Goal: Task Accomplishment & Management: Manage account settings

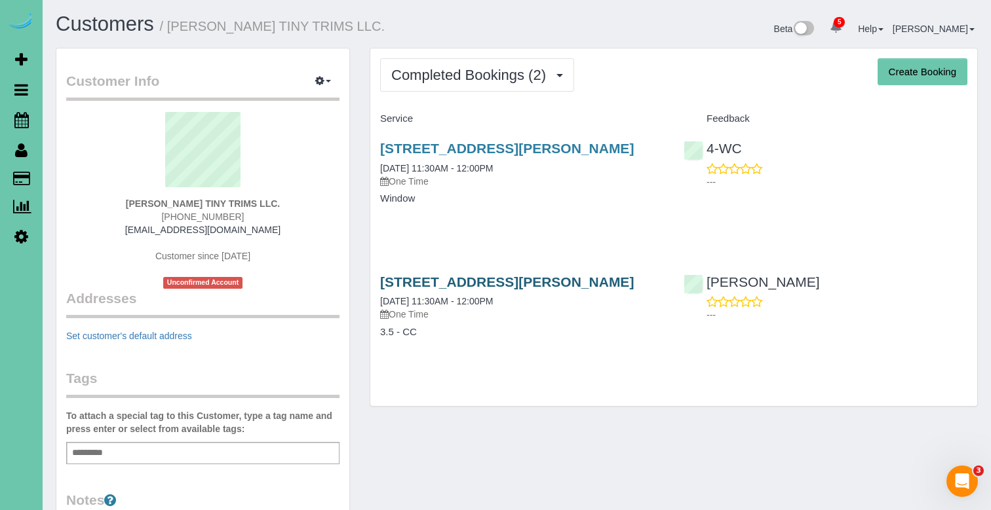
click at [459, 280] on link "14216 Pierce Plaza, Omaha, NE 68144" at bounding box center [507, 282] width 254 height 15
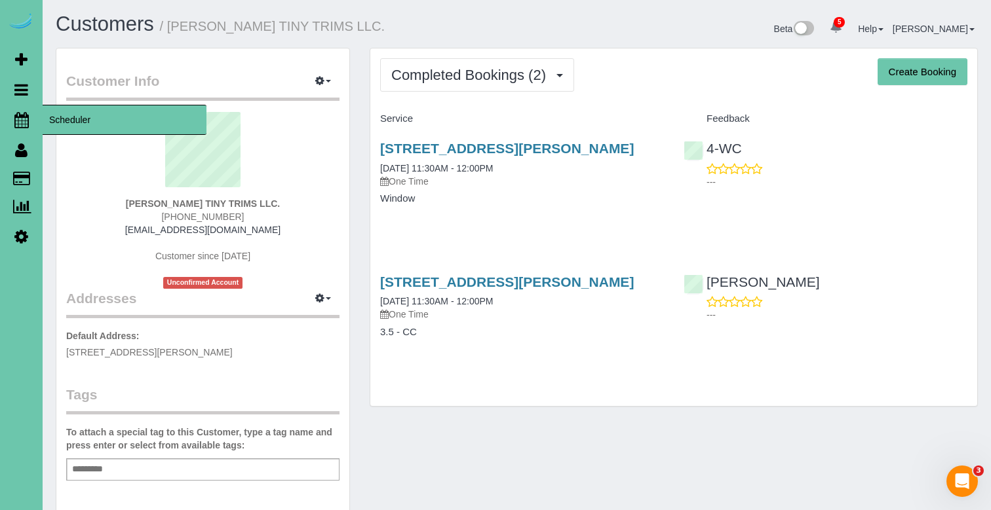
click at [19, 122] on icon at bounding box center [21, 120] width 14 height 16
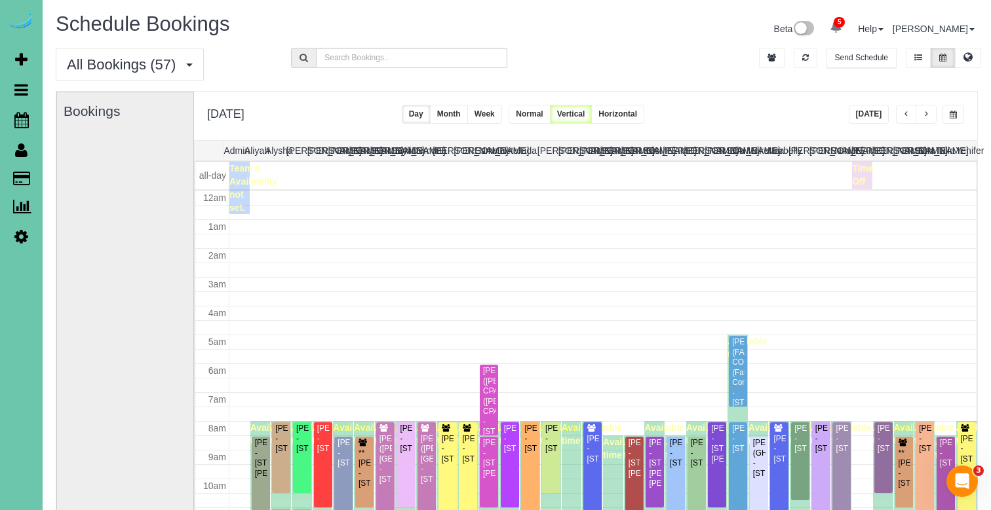
scroll to position [174, 0]
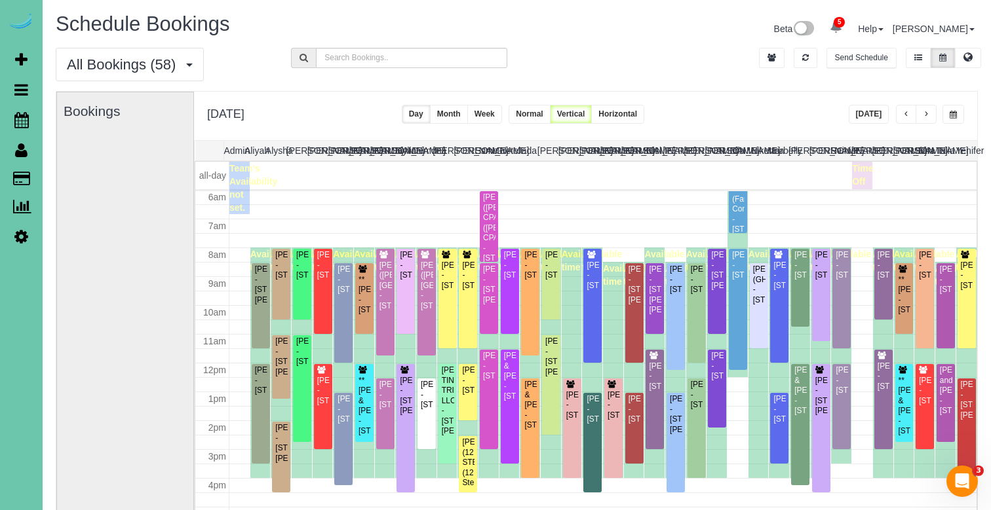
click at [911, 109] on button "button" at bounding box center [906, 114] width 21 height 19
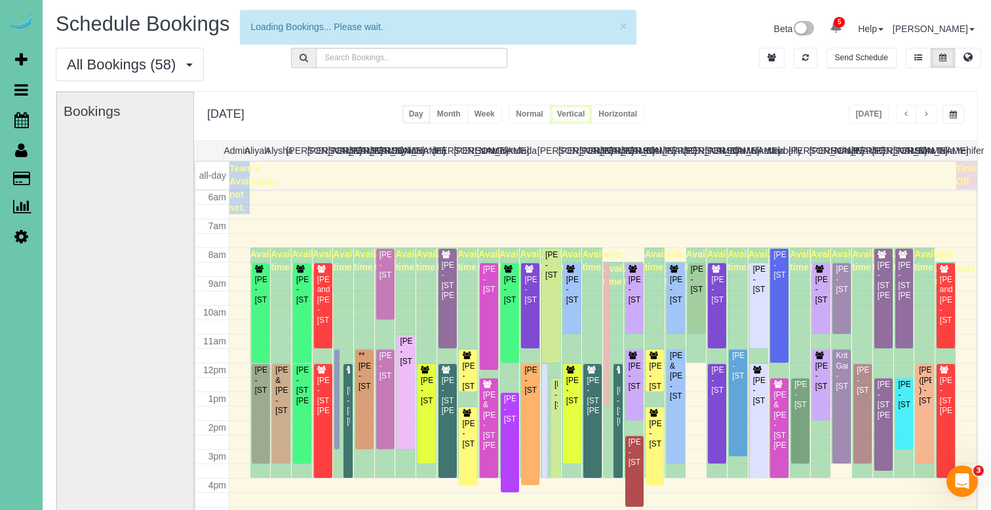
click at [925, 113] on span "button" at bounding box center [926, 115] width 7 height 8
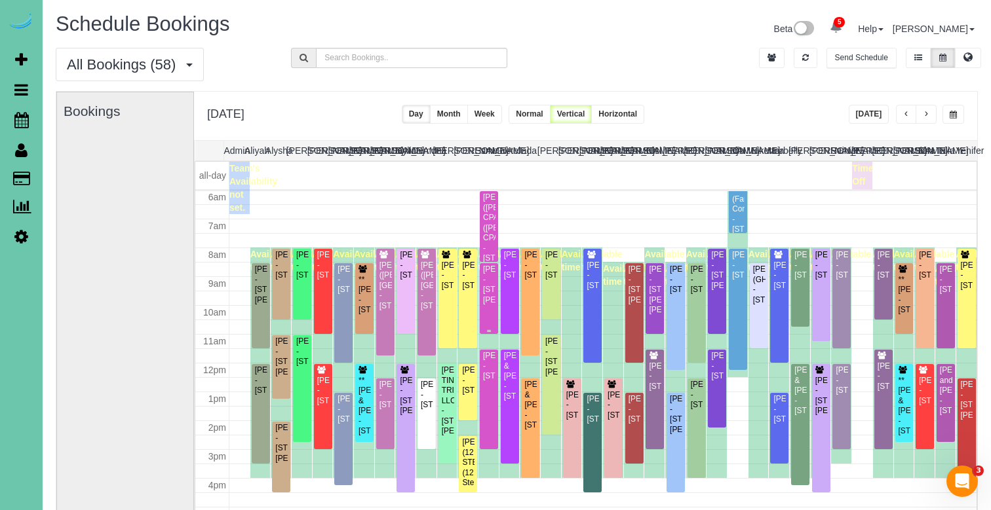
click at [491, 290] on div "[PERSON_NAME] - [STREET_ADDRESS][PERSON_NAME]" at bounding box center [488, 285] width 13 height 41
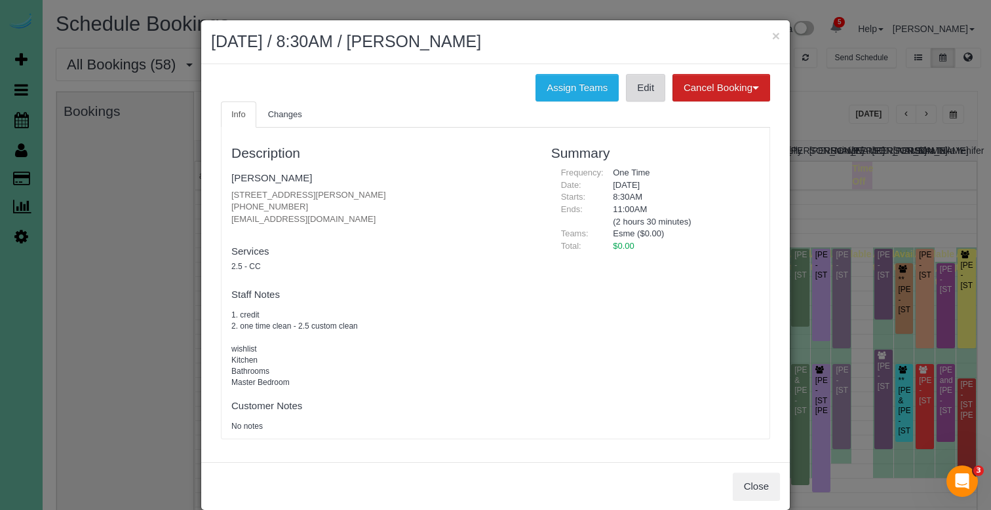
click at [641, 89] on link "Edit" at bounding box center [645, 88] width 39 height 28
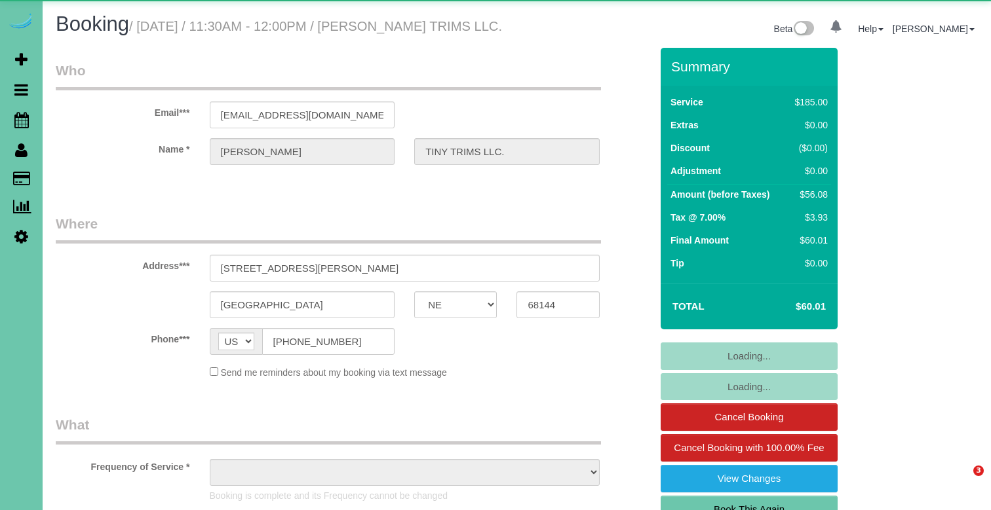
select select "NE"
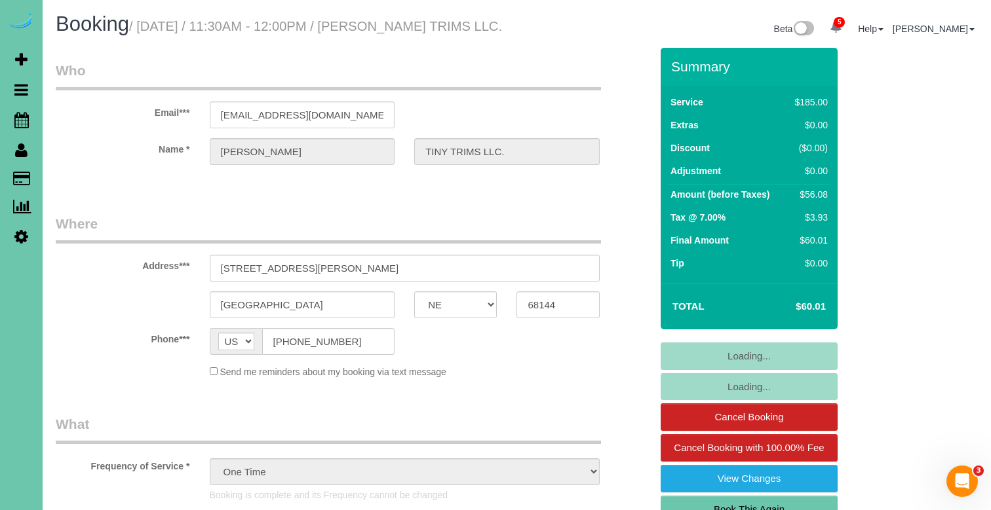
select select "object:730"
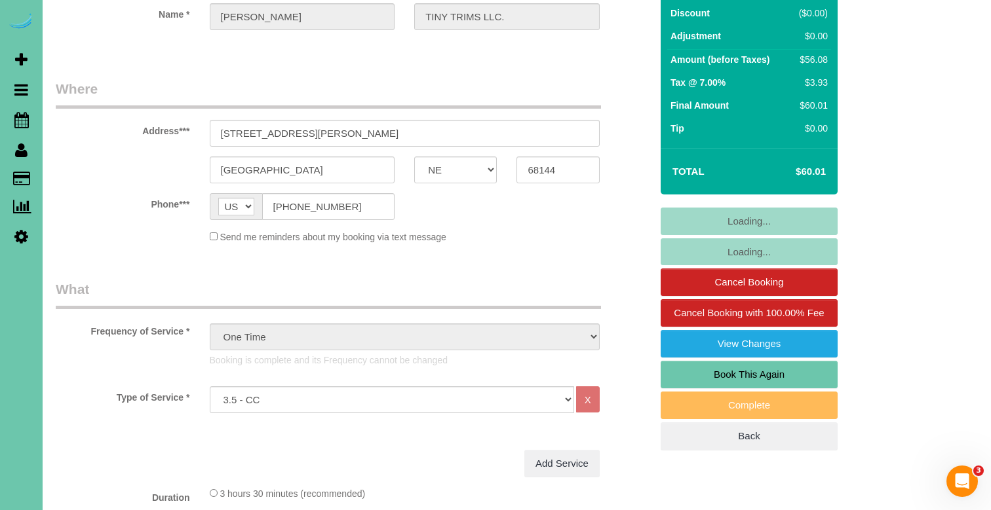
scroll to position [142, 0]
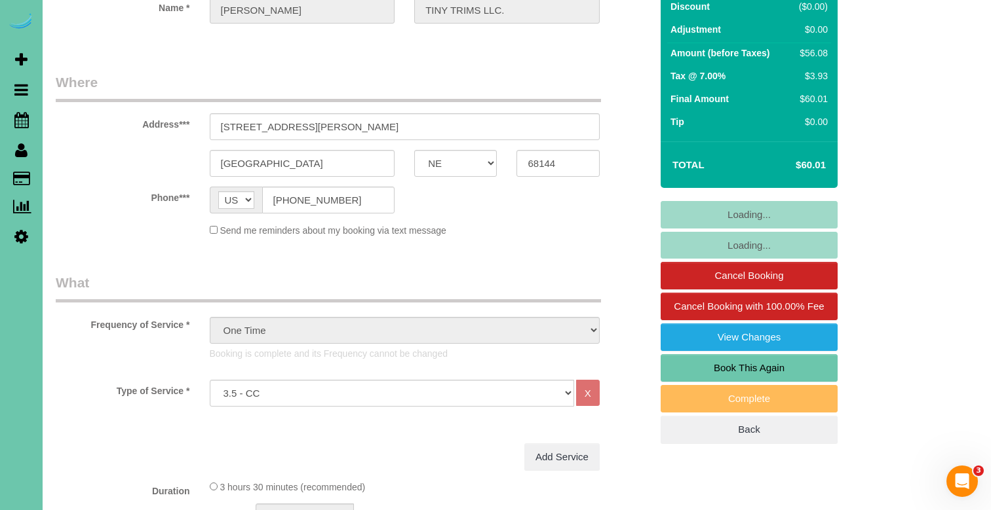
click at [693, 374] on link "Book This Again" at bounding box center [748, 368] width 177 height 28
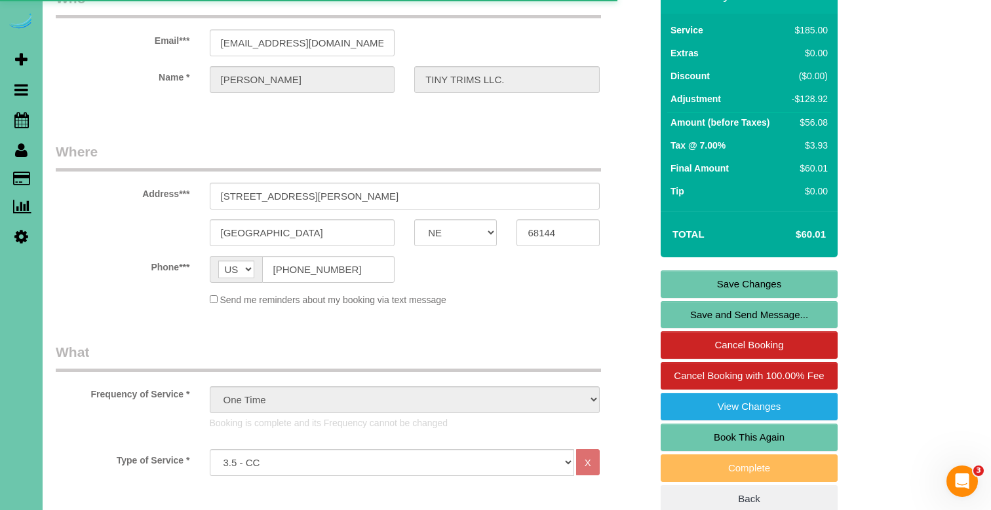
scroll to position [43, 0]
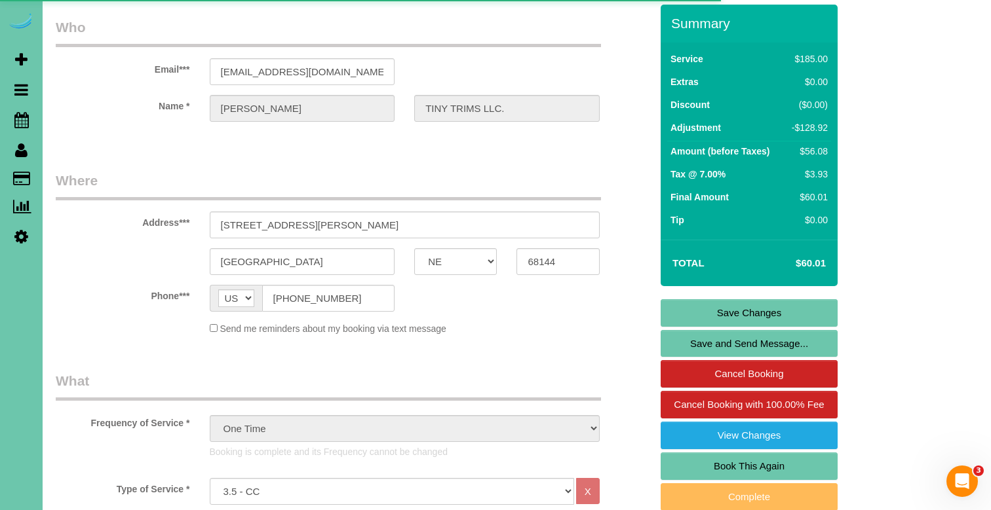
select select "NE"
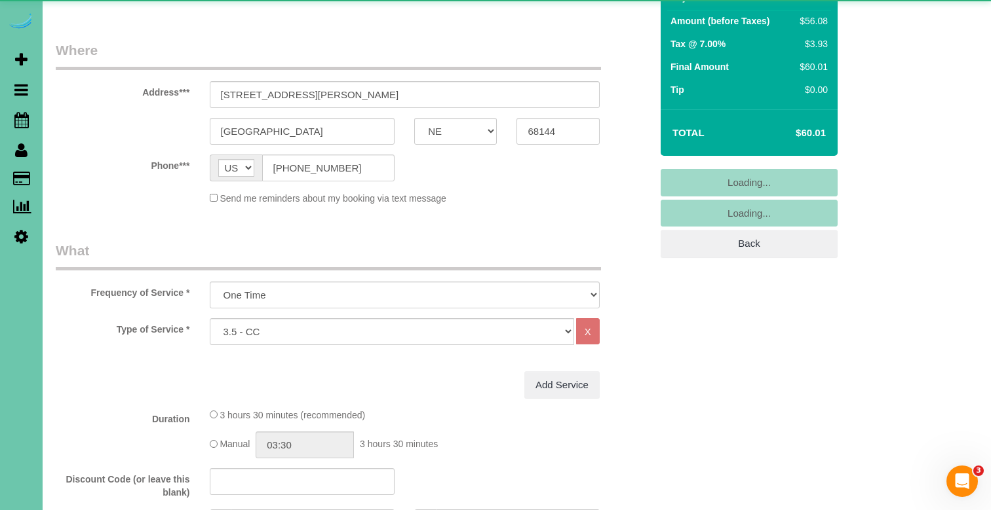
select select "object:1632"
select select "string:fspay"
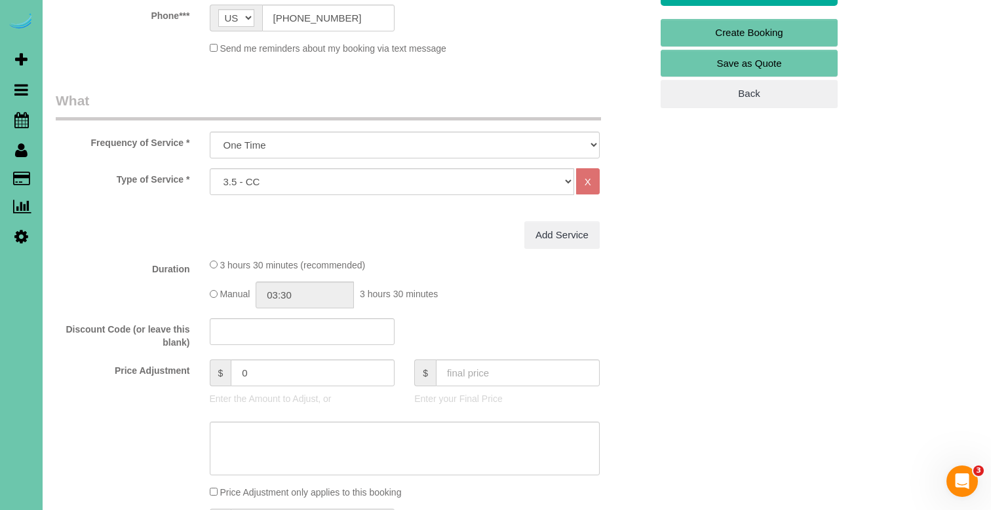
scroll to position [322, 0]
select select "object:1650"
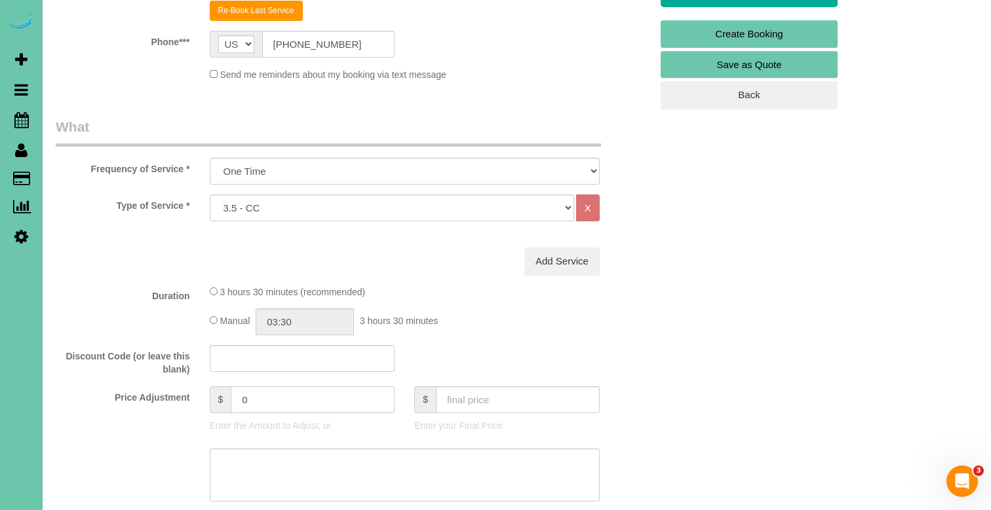
drag, startPoint x: 273, startPoint y: 403, endPoint x: 109, endPoint y: 403, distance: 164.5
click at [109, 403] on div "Price Adjustment $ 0 Enter the Amount to Adjust, or $ Enter your Final Price" at bounding box center [353, 413] width 615 height 52
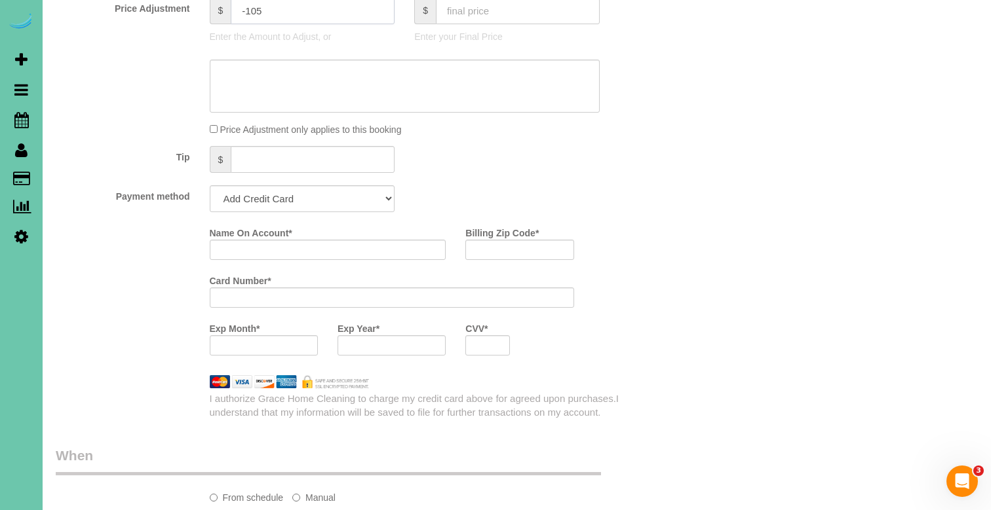
scroll to position [729, 0]
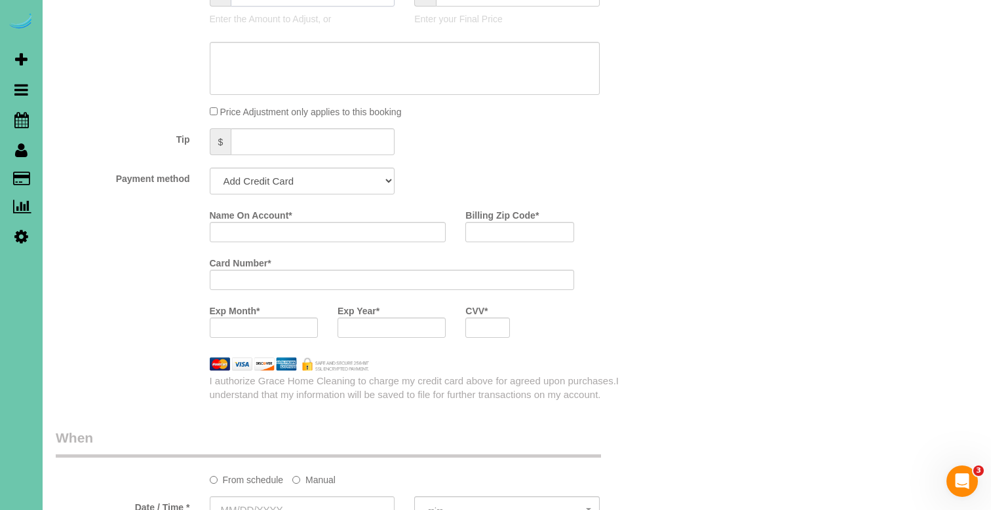
type input "-105"
select select "string:fspay-92a1e8ce-a6a0-4354-8e49-afc56a666c1d"
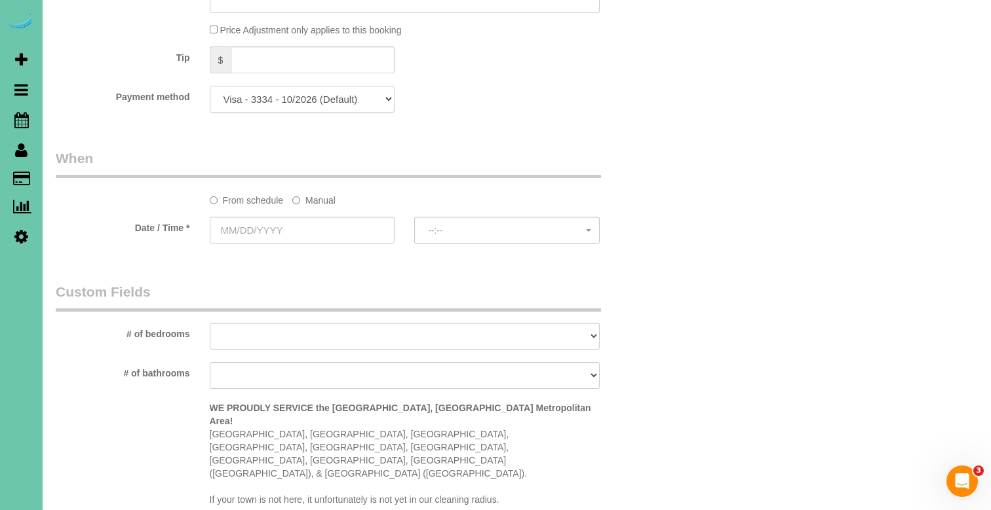
scroll to position [815, 0]
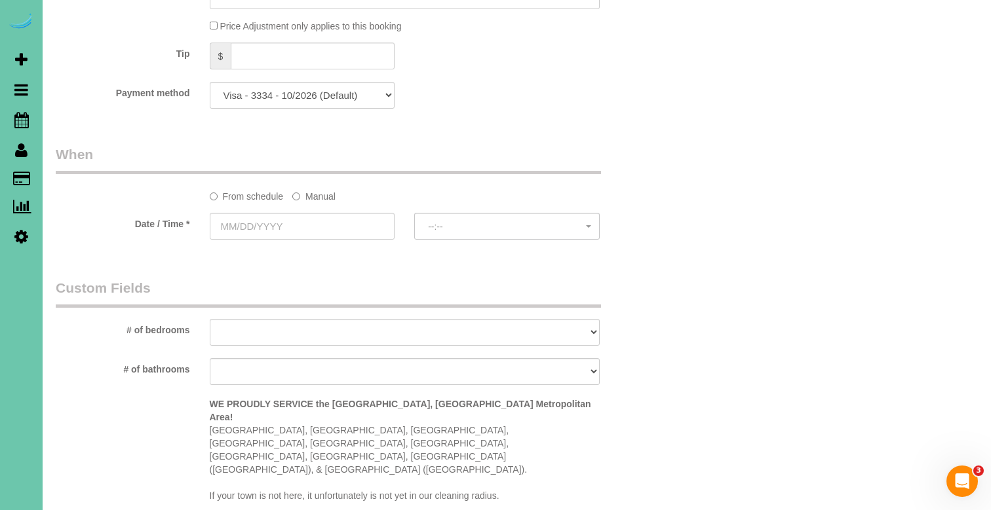
click at [327, 191] on label "Manual" at bounding box center [313, 194] width 43 height 18
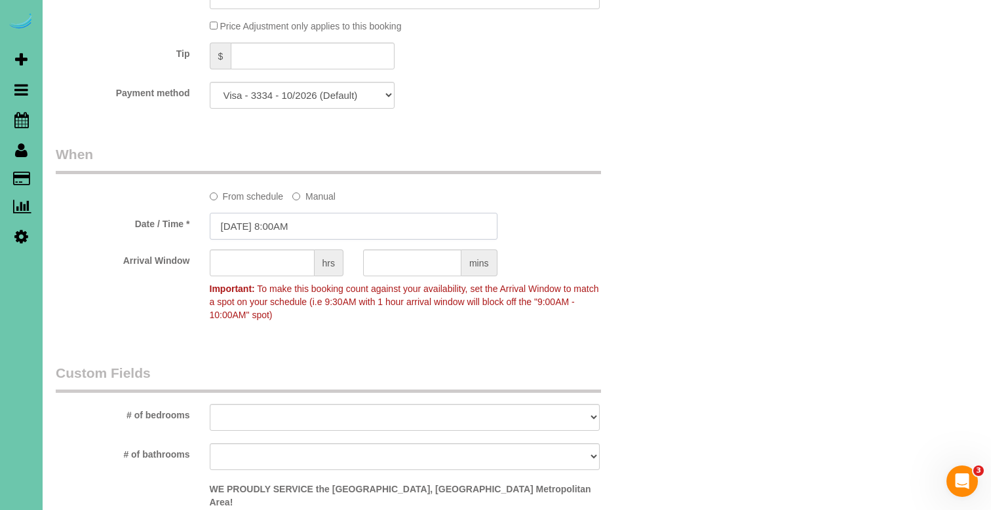
click at [299, 225] on input "08/26/2025 8:00AM" at bounding box center [354, 226] width 288 height 27
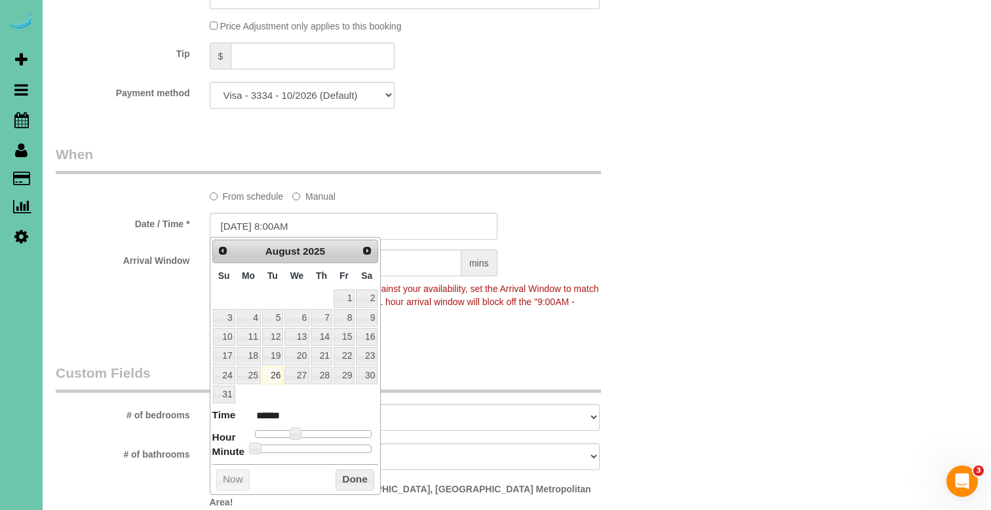
click at [306, 385] on td at bounding box center [297, 394] width 26 height 19
click at [297, 375] on link "27" at bounding box center [296, 376] width 25 height 18
type input "08/27/2025 9:00AM"
type input "******"
type input "08/27/2025 10:00AM"
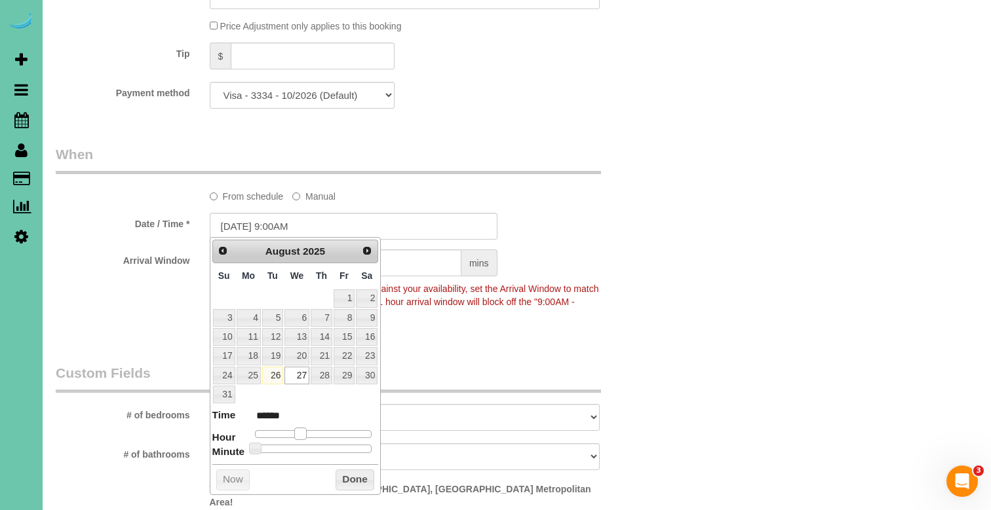
type input "*******"
type input "08/27/2025 11:00AM"
type input "*******"
type input "08/27/2025 12:00PM"
type input "*******"
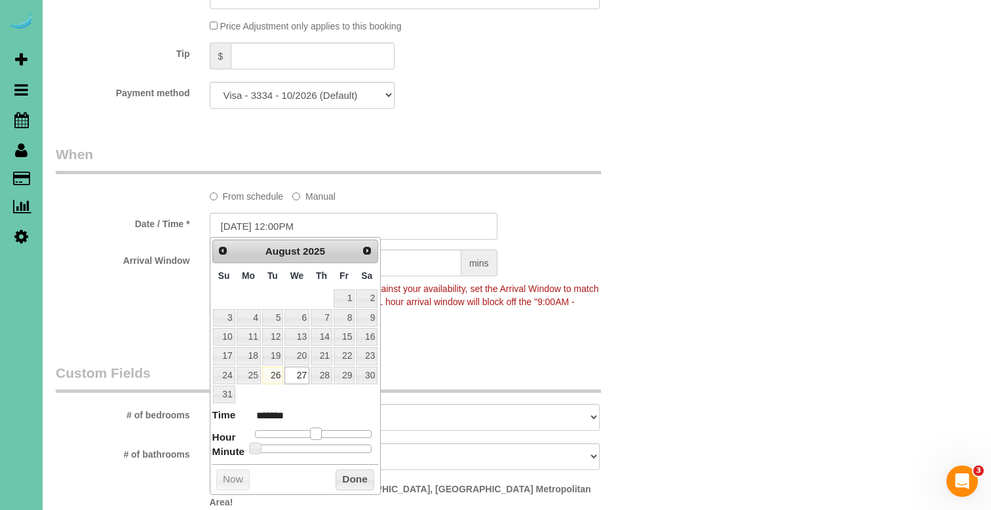
drag, startPoint x: 291, startPoint y: 430, endPoint x: 310, endPoint y: 432, distance: 19.1
click at [310, 432] on span at bounding box center [316, 434] width 12 height 12
click at [357, 475] on button "Done" at bounding box center [354, 480] width 39 height 21
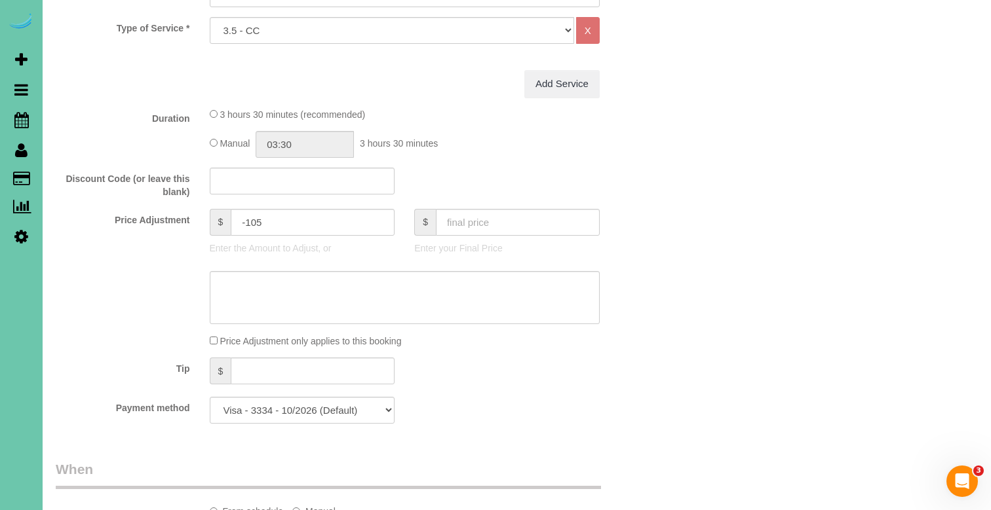
scroll to position [465, 0]
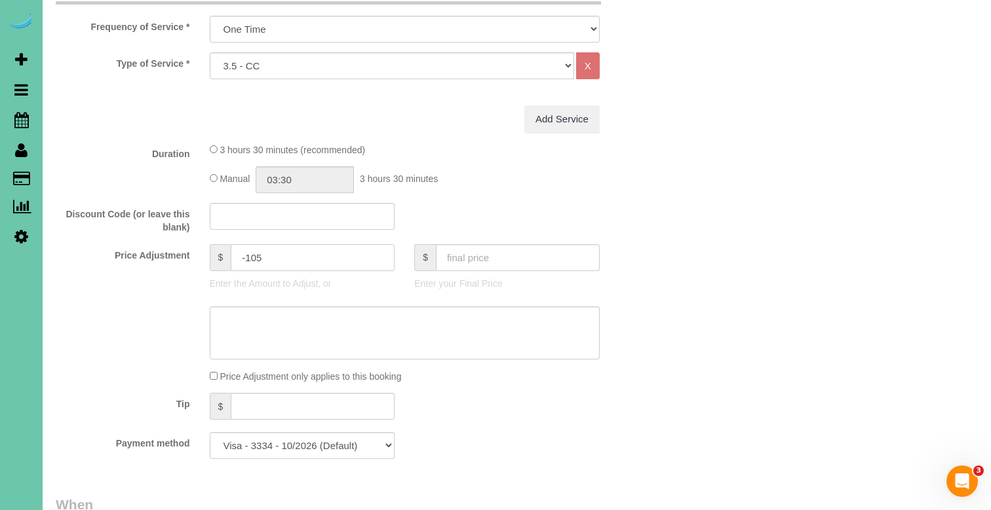
click at [304, 259] on input "-105" at bounding box center [313, 257] width 164 height 27
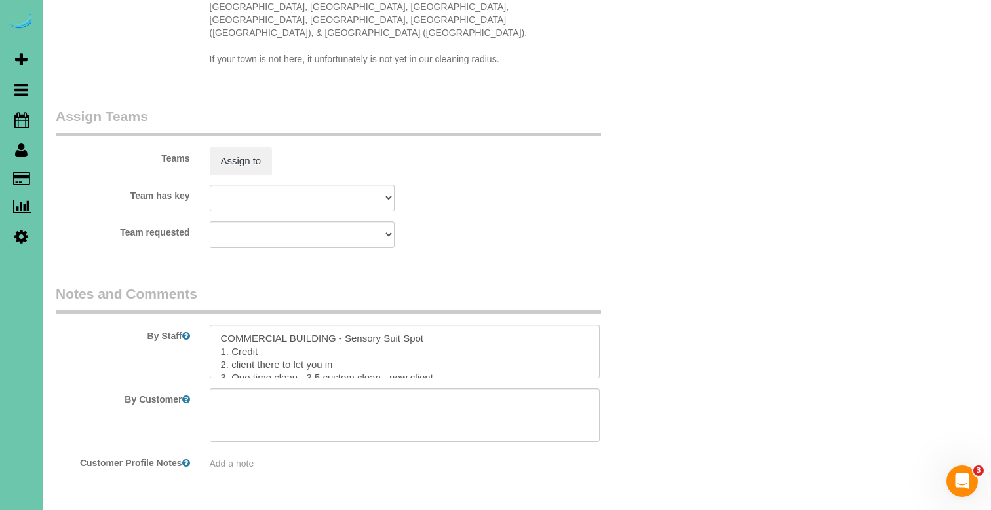
scroll to position [1337, 0]
type input "-185"
click at [229, 148] on button "Assign to" at bounding box center [241, 162] width 63 height 28
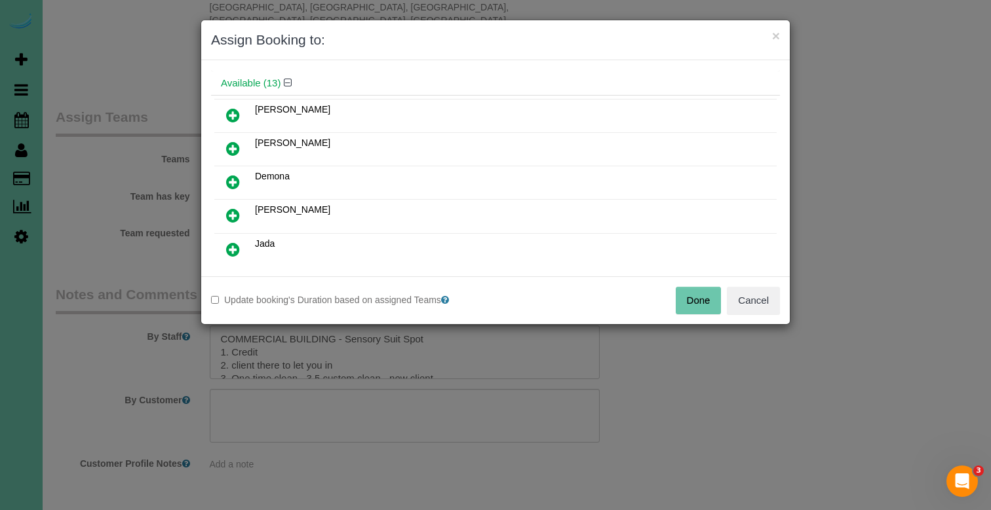
scroll to position [45, 0]
click at [242, 211] on link at bounding box center [233, 214] width 31 height 26
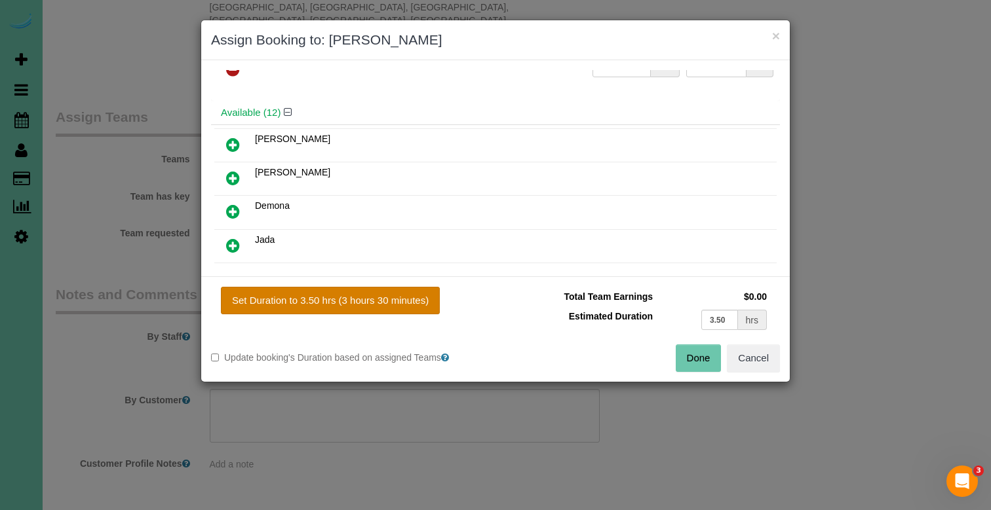
click at [288, 292] on button "Set Duration to 3.50 hrs (3 hours 30 minutes)" at bounding box center [330, 301] width 219 height 28
type input "3.50"
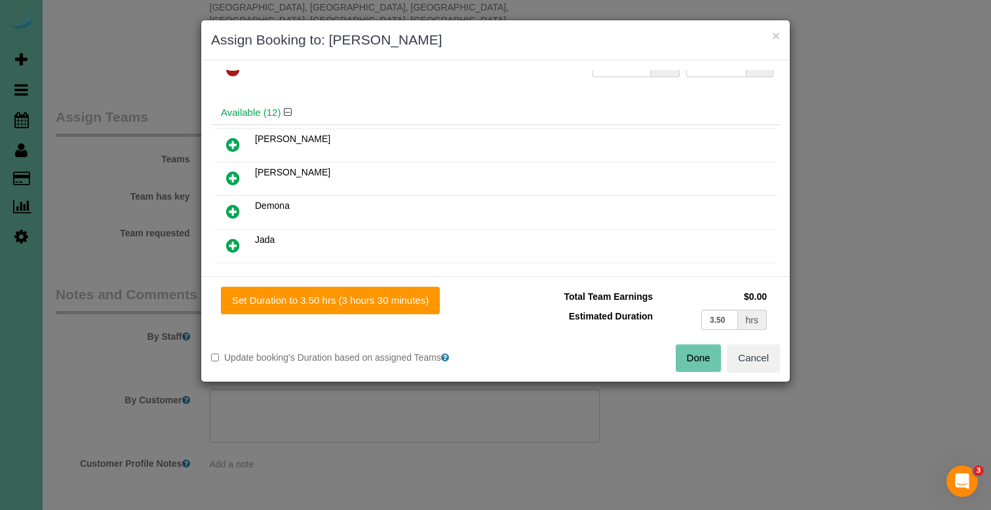
click at [708, 355] on button "Done" at bounding box center [699, 359] width 46 height 28
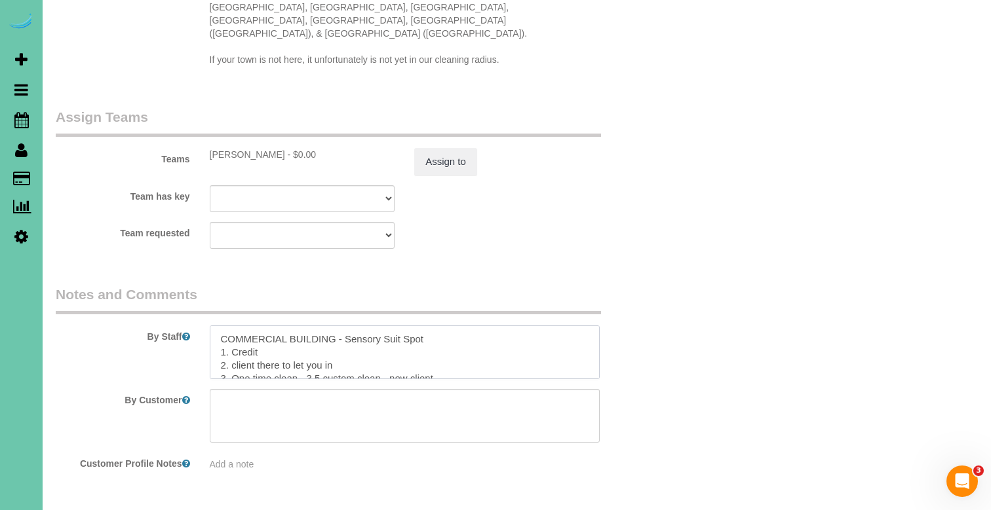
click at [216, 326] on textarea at bounding box center [405, 353] width 390 height 54
click at [229, 326] on textarea at bounding box center [405, 353] width 390 height 54
click at [263, 326] on textarea at bounding box center [405, 353] width 390 height 54
click at [328, 326] on textarea at bounding box center [405, 353] width 390 height 54
drag, startPoint x: 455, startPoint y: 297, endPoint x: 368, endPoint y: 301, distance: 86.6
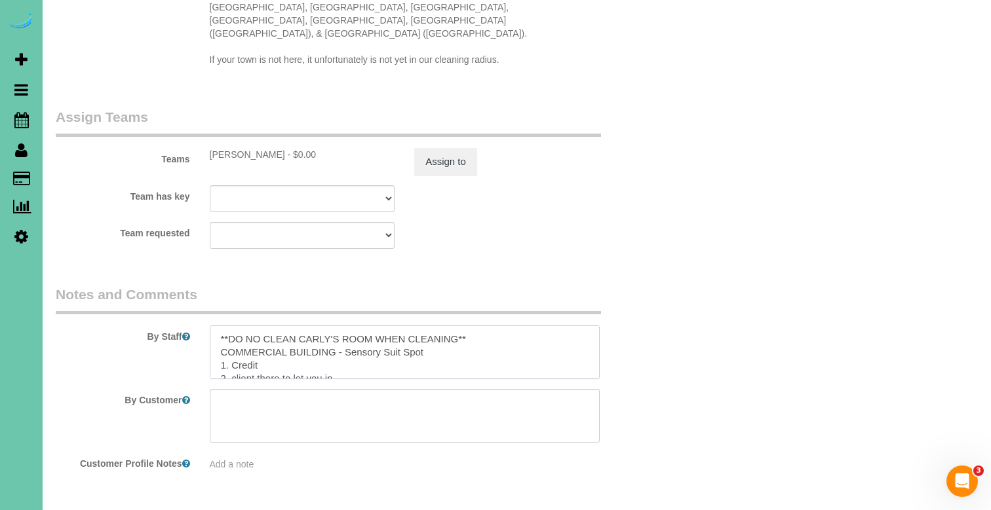
click at [368, 326] on textarea at bounding box center [405, 353] width 390 height 54
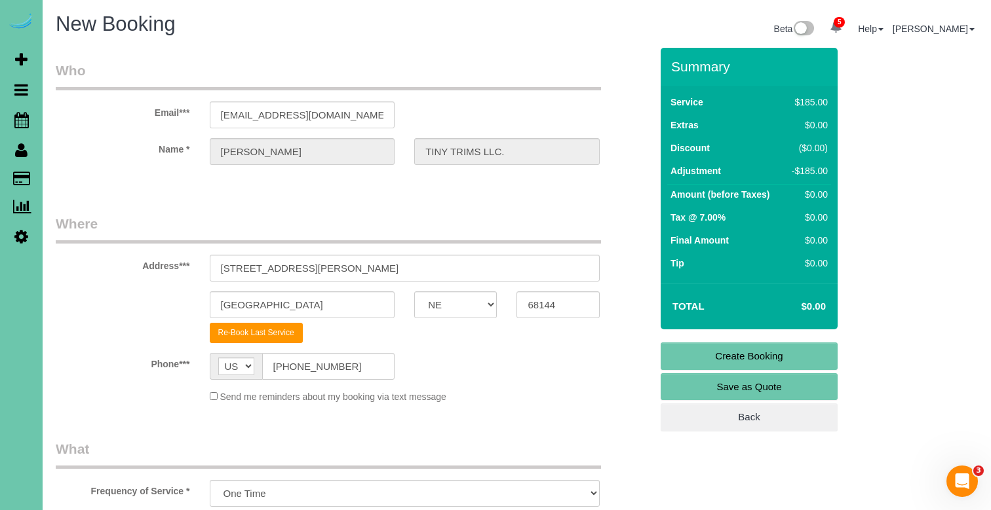
scroll to position [0, 0]
type textarea "**DO NO CLEAN CARLY'S ROOM** COMMERCIAL BUILDING - Sensory Suit Spot 1. Credit …"
click at [719, 357] on link "Create Booking" at bounding box center [748, 357] width 177 height 28
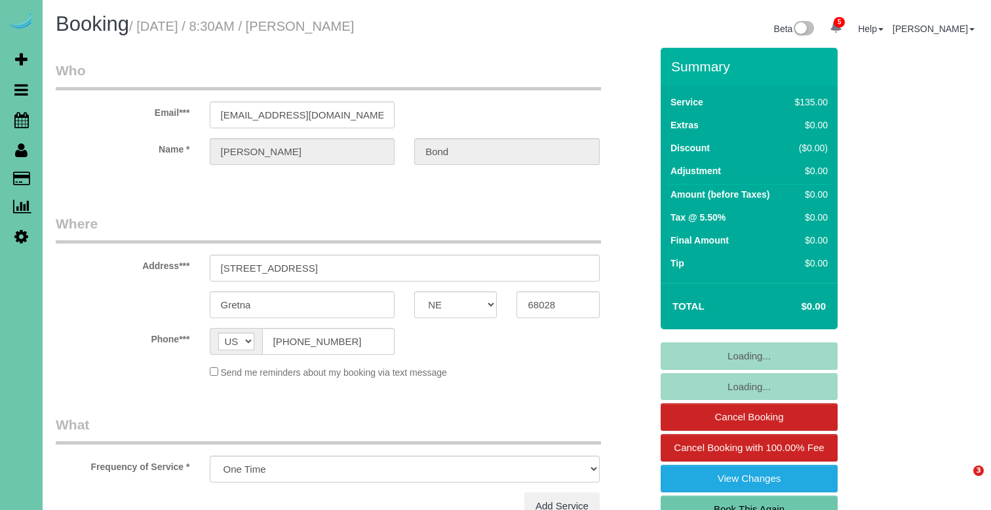
select select "NE"
select select "object:685"
select select "number:36"
select select "number:41"
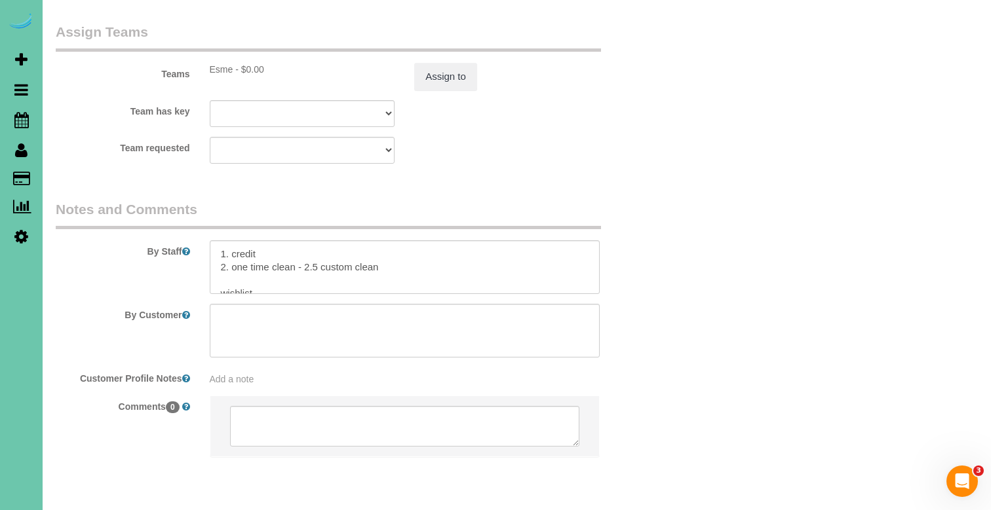
scroll to position [1407, 0]
click at [400, 241] on textarea at bounding box center [405, 268] width 390 height 54
drag, startPoint x: 316, startPoint y: 248, endPoint x: 214, endPoint y: 216, distance: 106.3
click at [214, 241] on textarea at bounding box center [405, 268] width 390 height 54
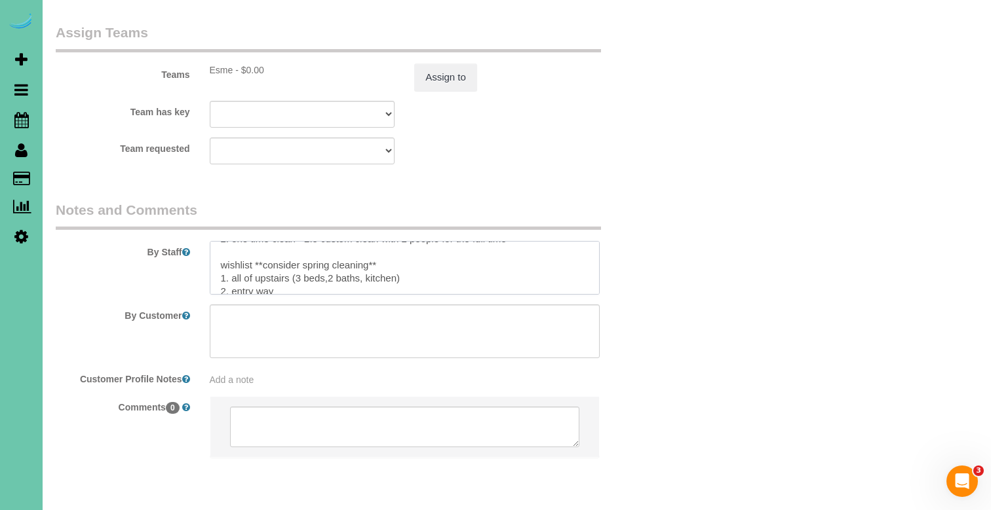
scroll to position [41, 0]
type textarea "1. credit 2. one time clean - 2.5 custom clean with 2 people for the full time …"
click at [442, 64] on button "Assign to" at bounding box center [445, 78] width 63 height 28
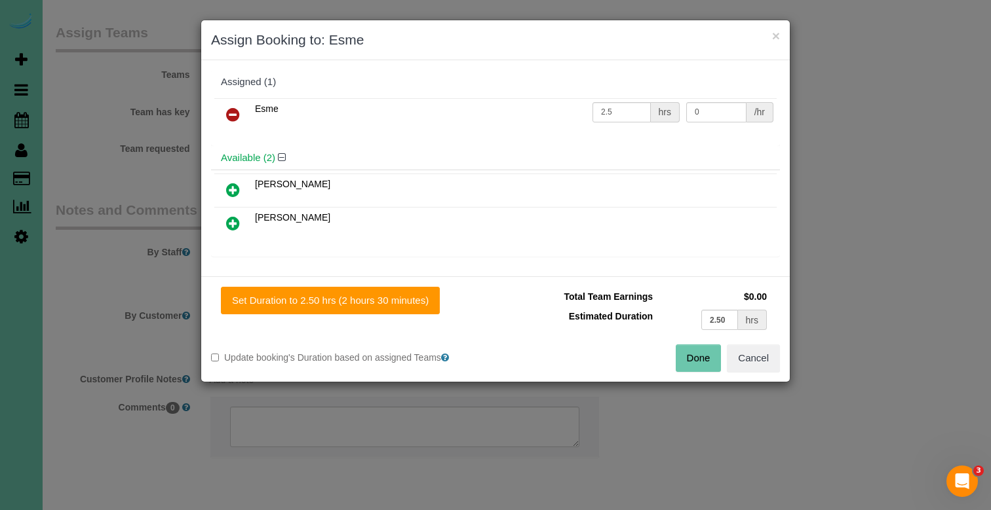
click at [233, 189] on icon at bounding box center [233, 190] width 14 height 16
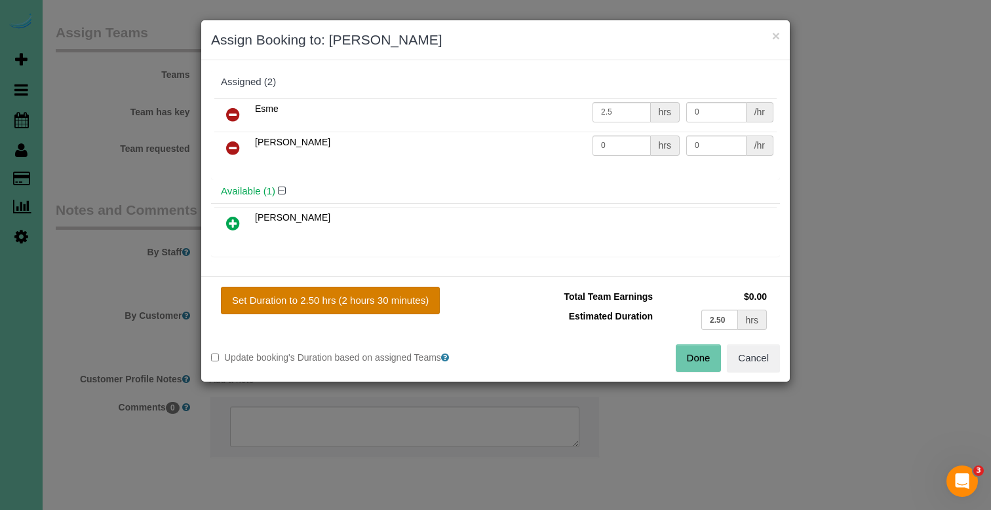
click at [316, 292] on button "Set Duration to 2.50 hrs (2 hours 30 minutes)" at bounding box center [330, 301] width 219 height 28
type input "2.50"
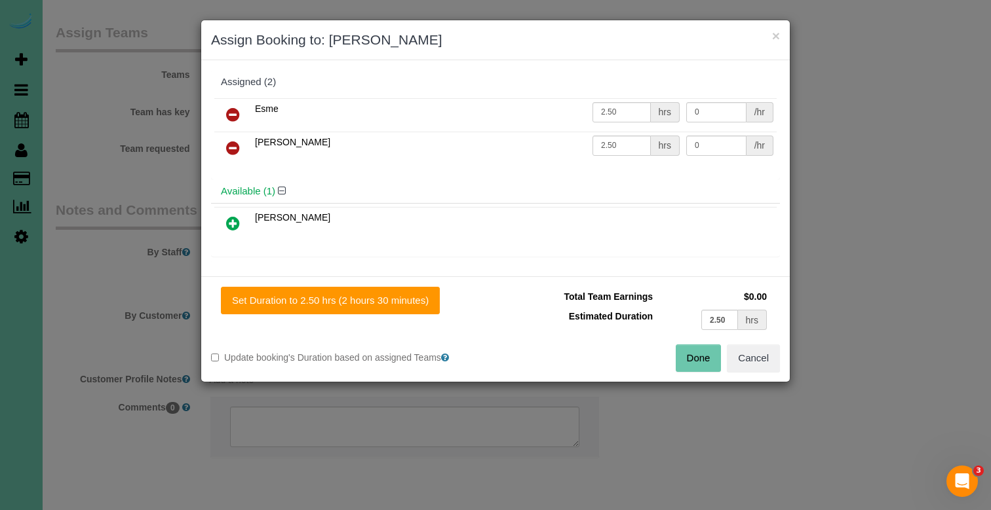
click at [695, 357] on button "Done" at bounding box center [699, 359] width 46 height 28
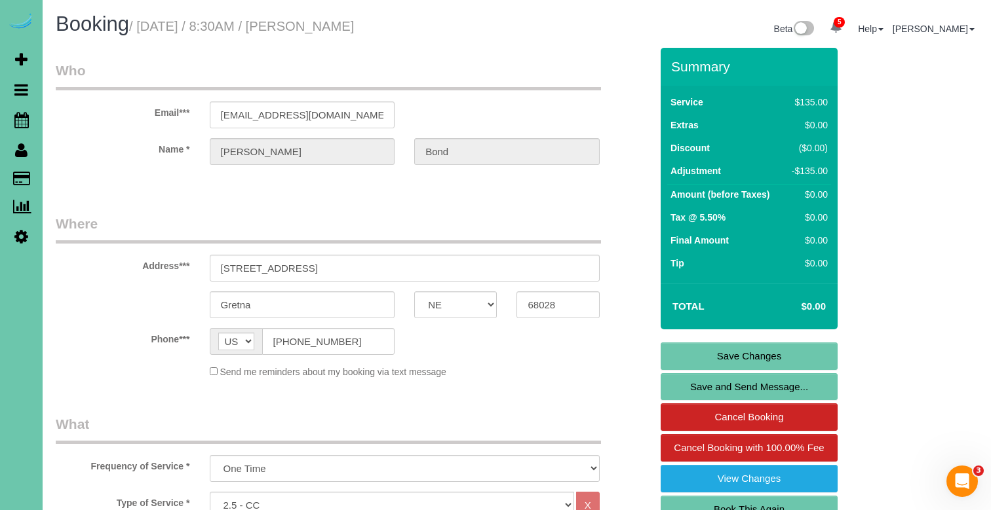
scroll to position [0, 0]
click at [682, 351] on link "Save Changes" at bounding box center [748, 357] width 177 height 28
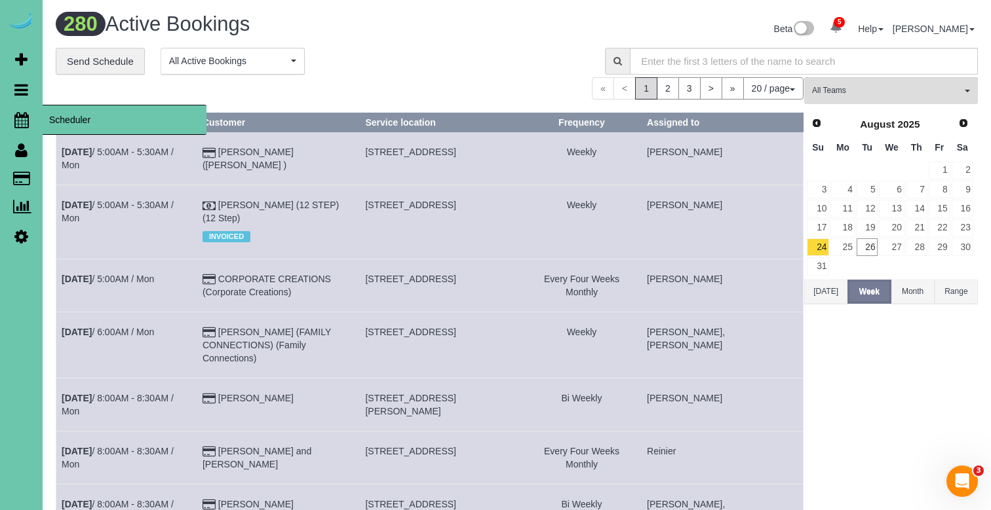
click at [20, 121] on icon at bounding box center [21, 120] width 14 height 16
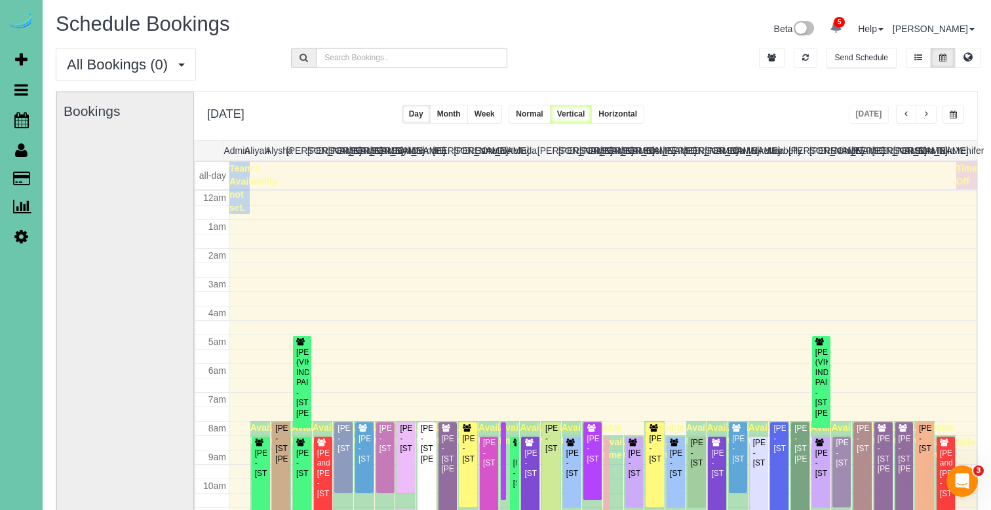
scroll to position [174, 0]
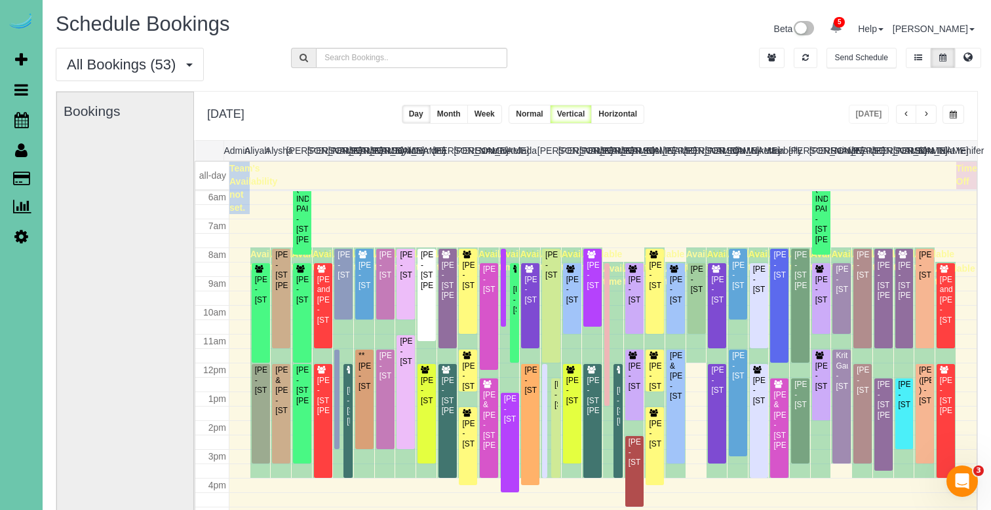
click at [927, 110] on button "button" at bounding box center [925, 114] width 21 height 19
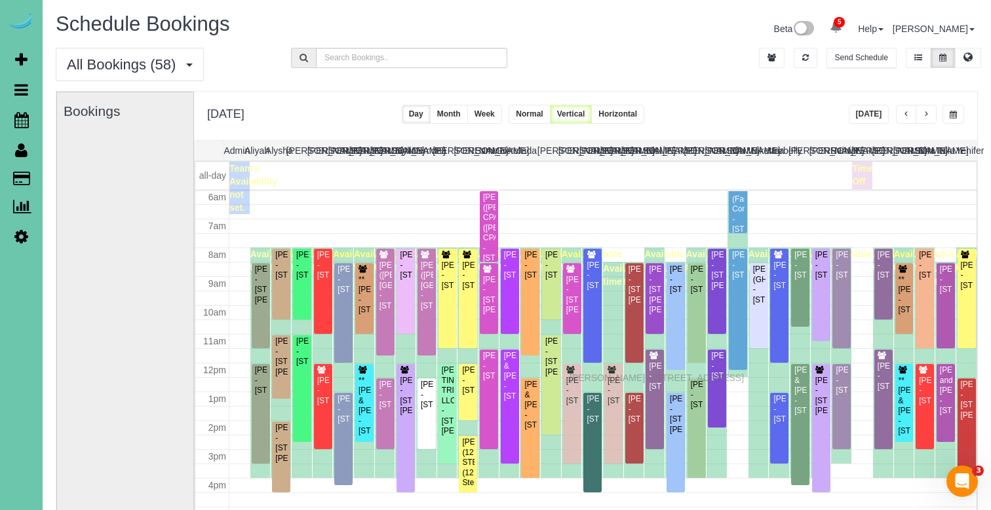
drag, startPoint x: 572, startPoint y: 394, endPoint x: 573, endPoint y: 376, distance: 17.7
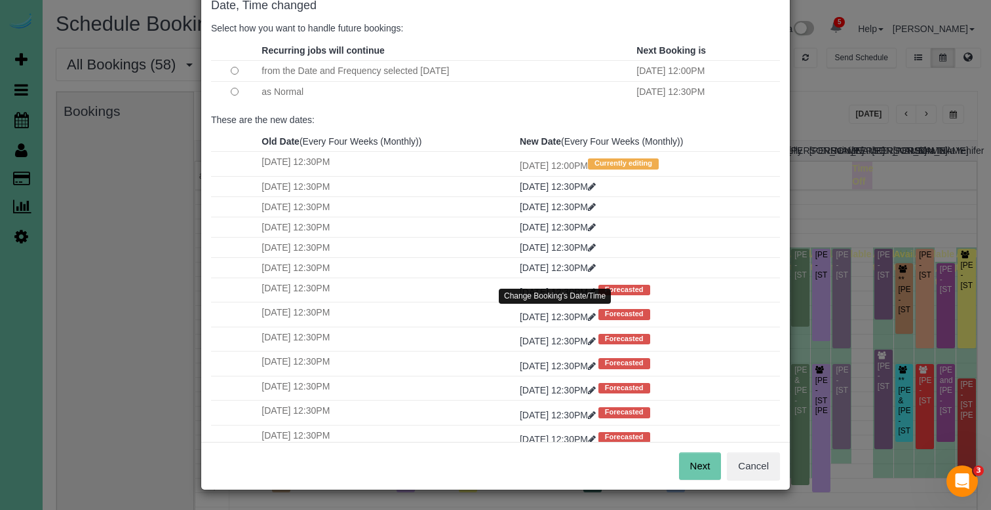
scroll to position [76, 0]
click at [693, 468] on button "Next" at bounding box center [700, 467] width 43 height 28
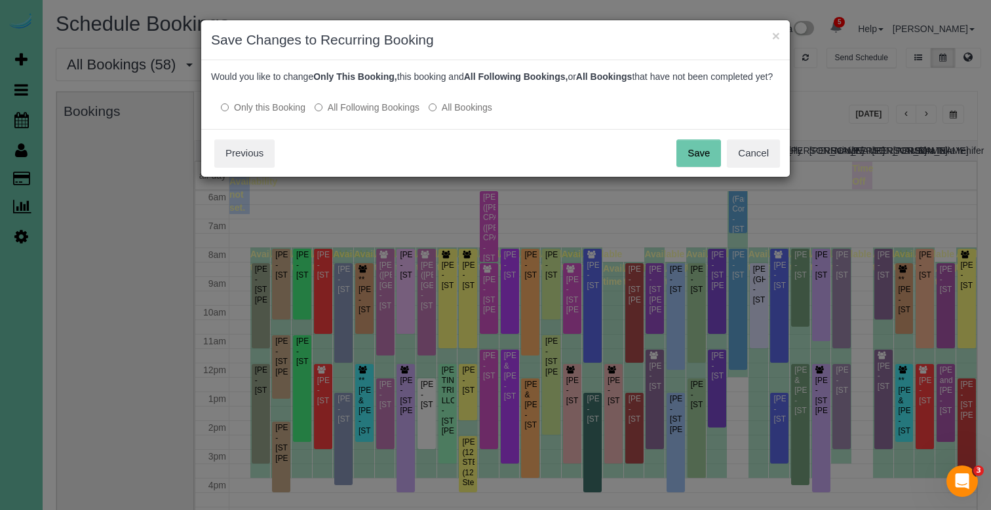
click at [698, 162] on button "Save" at bounding box center [698, 154] width 45 height 28
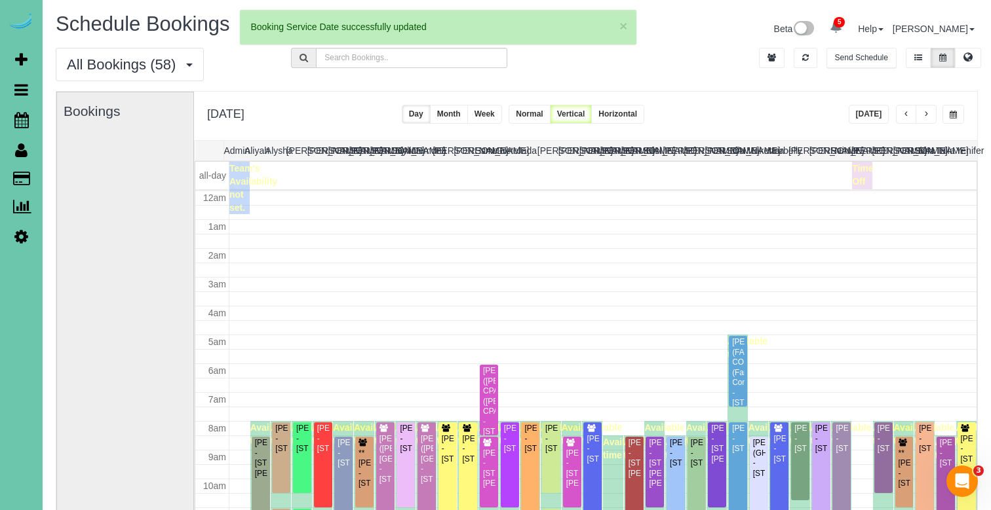
scroll to position [174, 0]
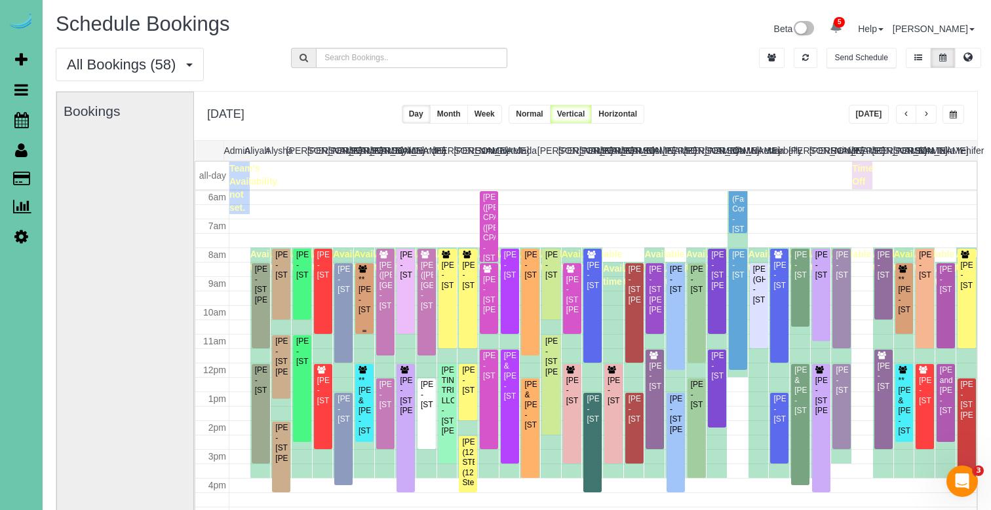
click at [364, 287] on div "**[PERSON_NAME] - [STREET_ADDRESS]" at bounding box center [364, 295] width 13 height 41
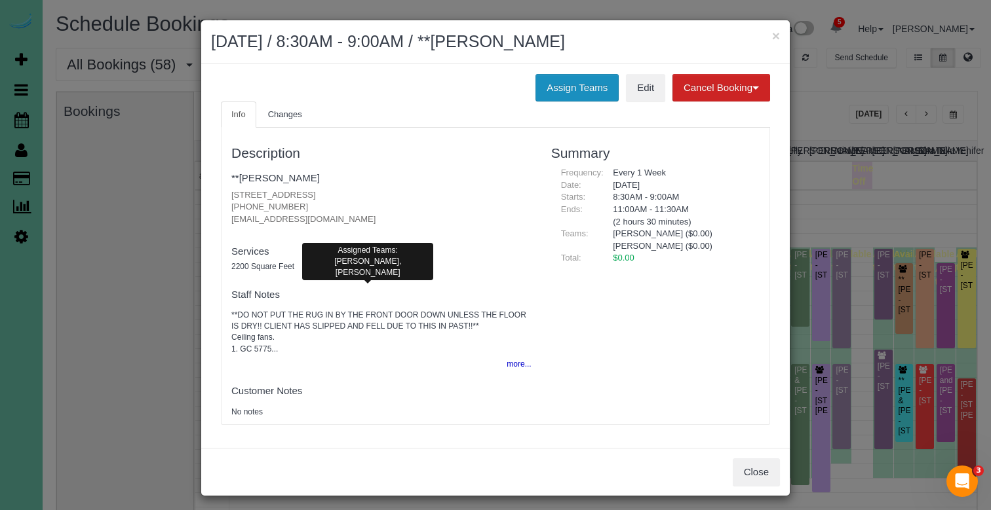
click at [574, 94] on button "Assign Teams" at bounding box center [576, 88] width 83 height 28
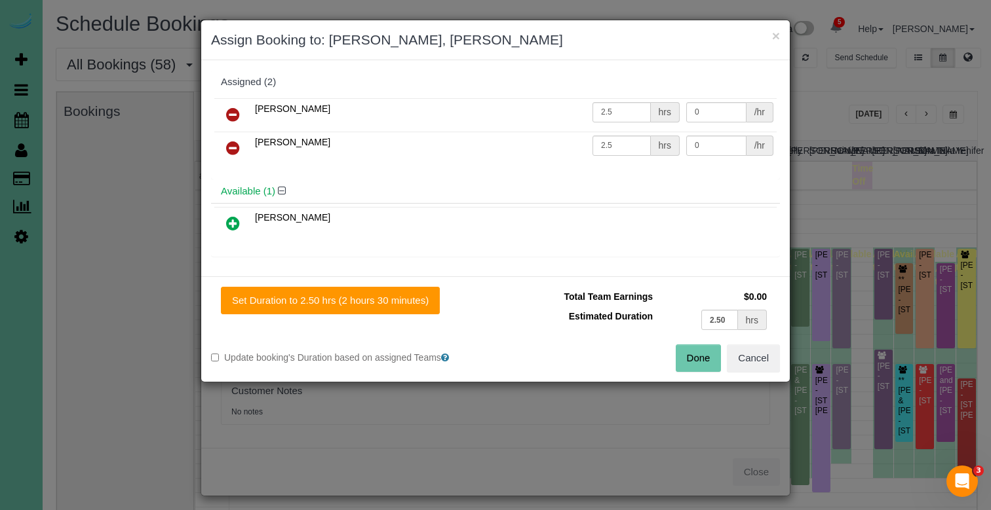
click at [235, 109] on icon at bounding box center [233, 115] width 14 height 16
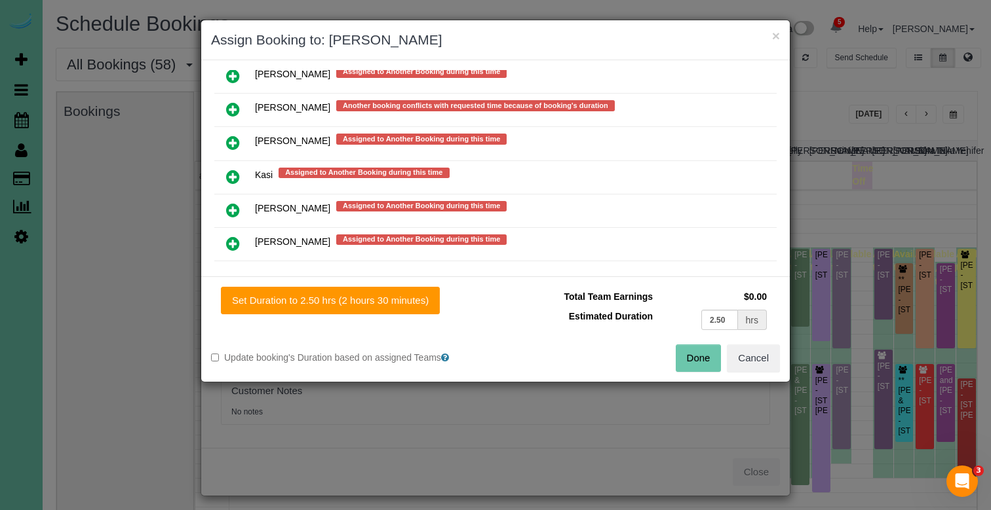
scroll to position [807, 0]
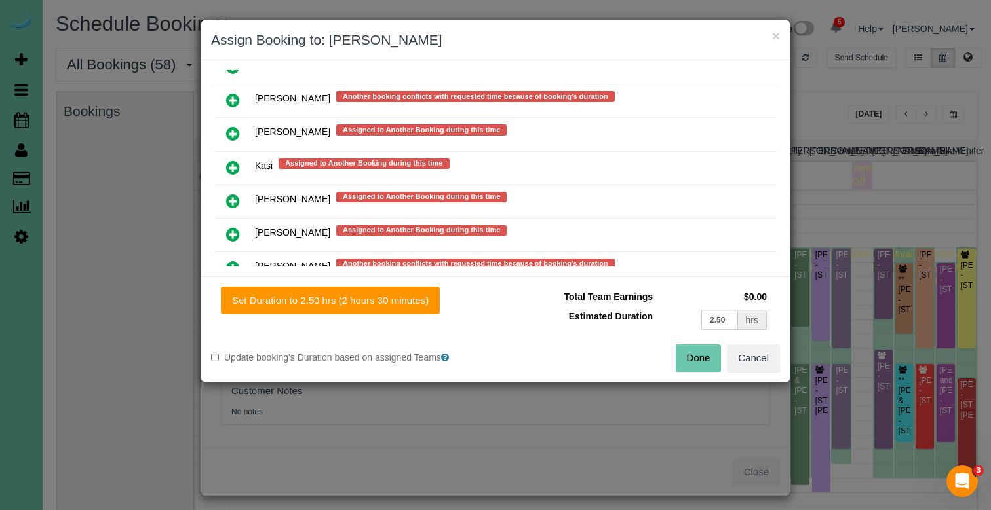
click at [235, 161] on icon at bounding box center [233, 168] width 14 height 16
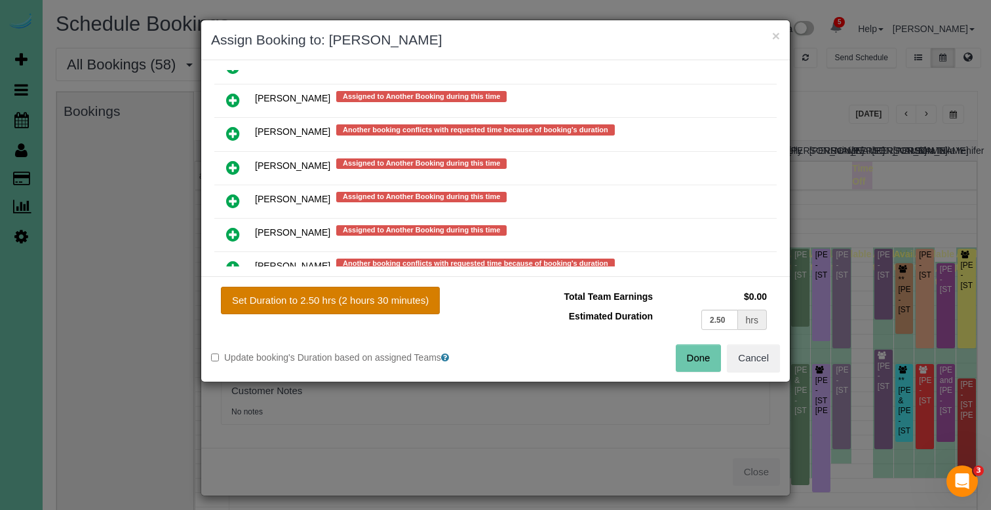
click at [289, 298] on button "Set Duration to 2.50 hrs (2 hours 30 minutes)" at bounding box center [330, 301] width 219 height 28
type input "2.50"
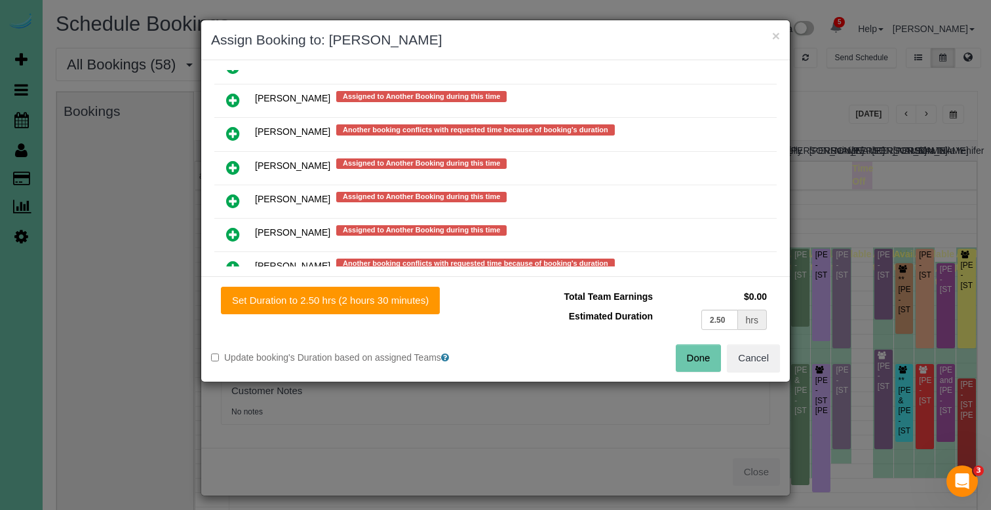
click at [689, 357] on button "Done" at bounding box center [699, 359] width 46 height 28
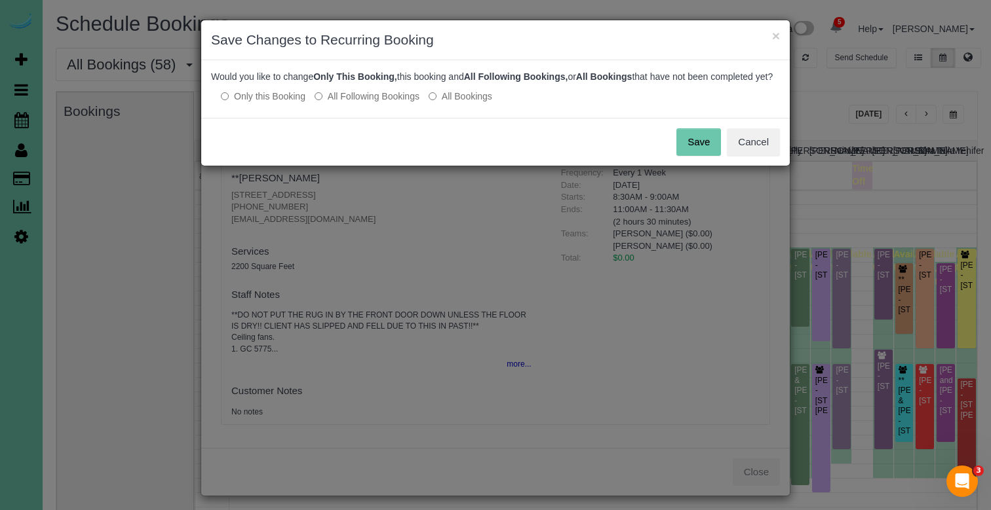
click at [697, 156] on button "Save" at bounding box center [698, 142] width 45 height 28
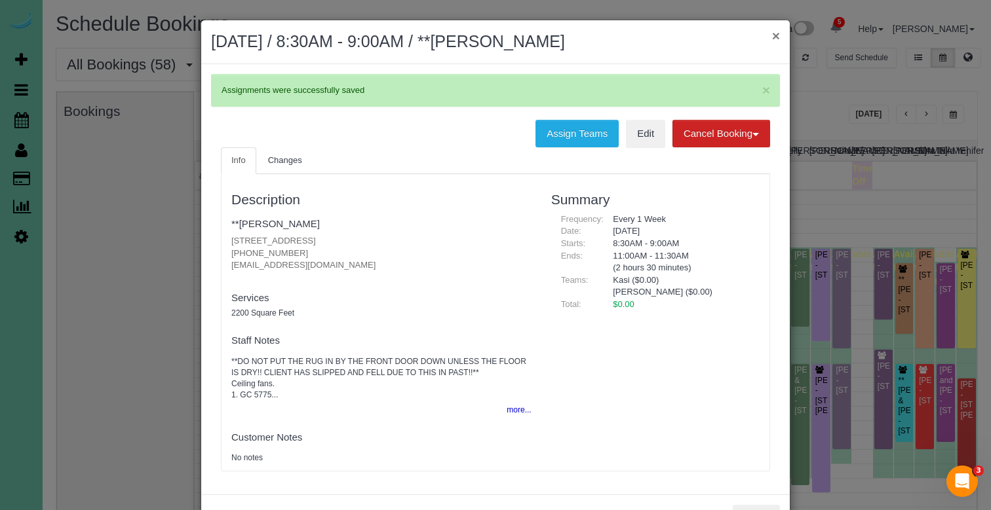
click at [773, 36] on button "×" at bounding box center [776, 36] width 8 height 14
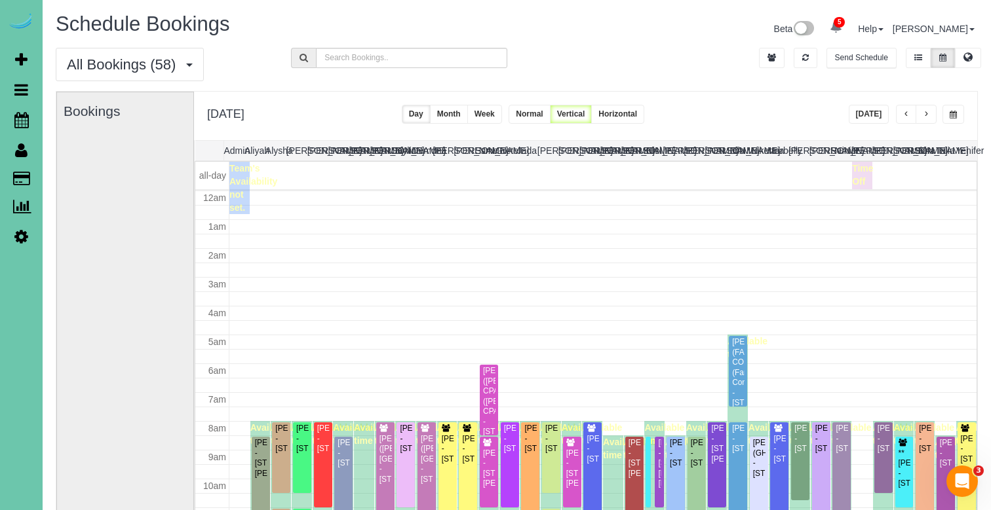
scroll to position [174, 0]
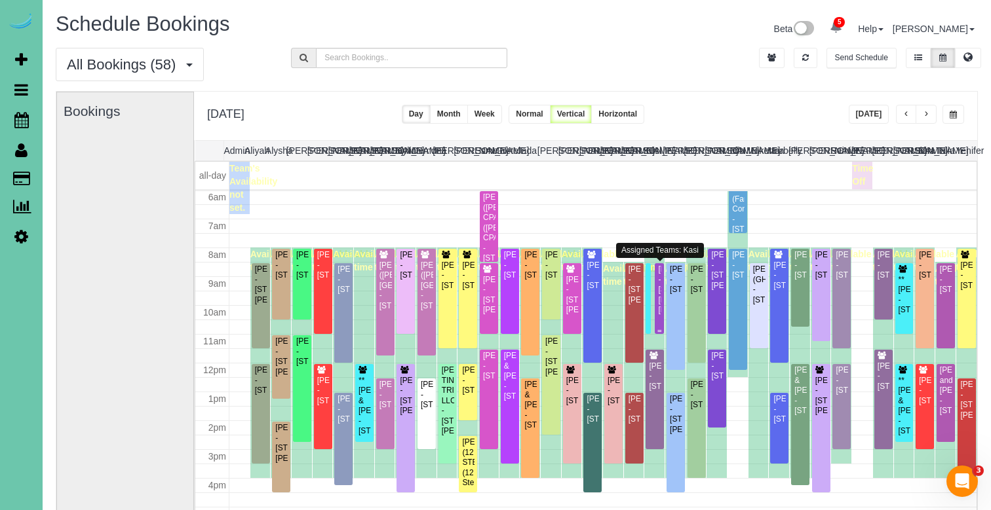
click at [657, 307] on div "[PERSON_NAME] - [STREET_ADDRESS][PERSON_NAME][PERSON_NAME]" at bounding box center [659, 290] width 4 height 50
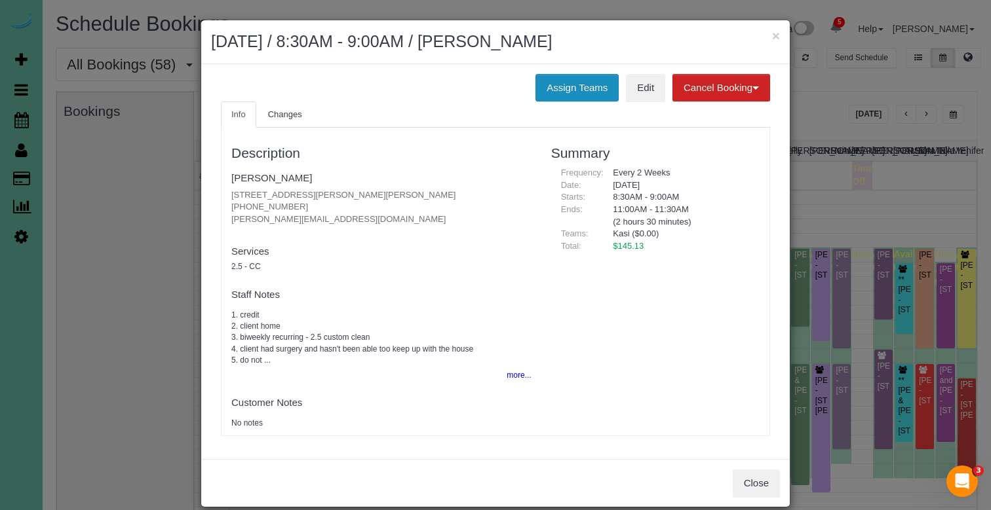
click at [571, 80] on button "Assign Teams" at bounding box center [576, 88] width 83 height 28
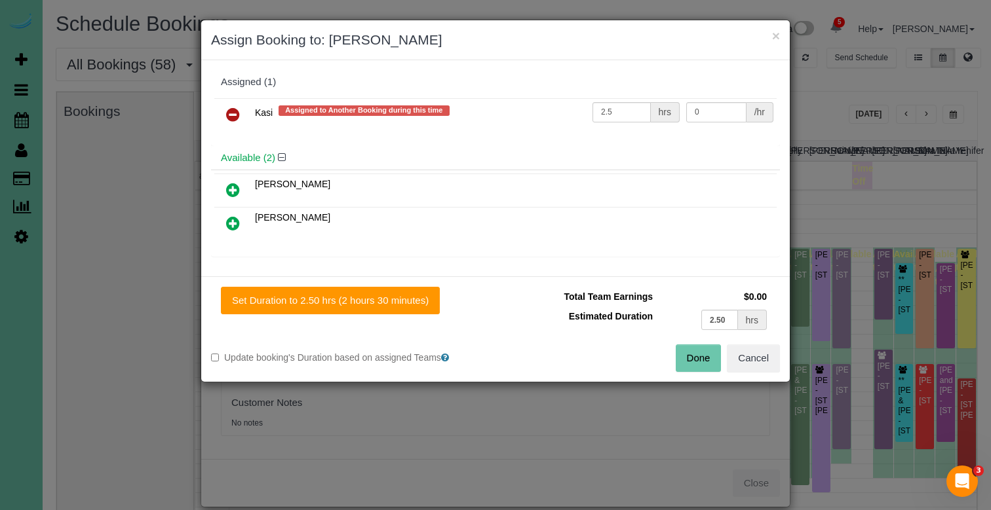
click at [239, 107] on icon at bounding box center [233, 115] width 14 height 16
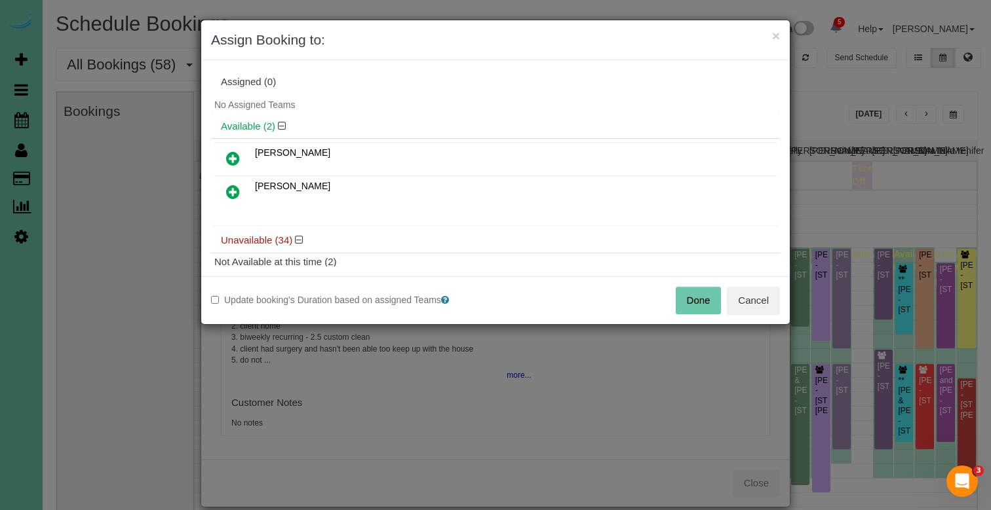
click at [229, 193] on icon at bounding box center [233, 192] width 14 height 16
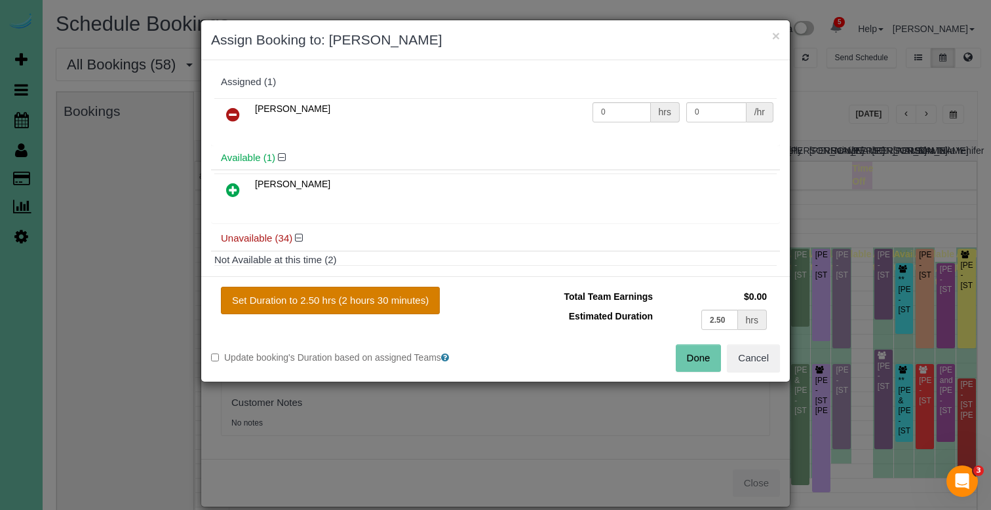
click at [276, 299] on button "Set Duration to 2.50 hrs (2 hours 30 minutes)" at bounding box center [330, 301] width 219 height 28
type input "2.50"
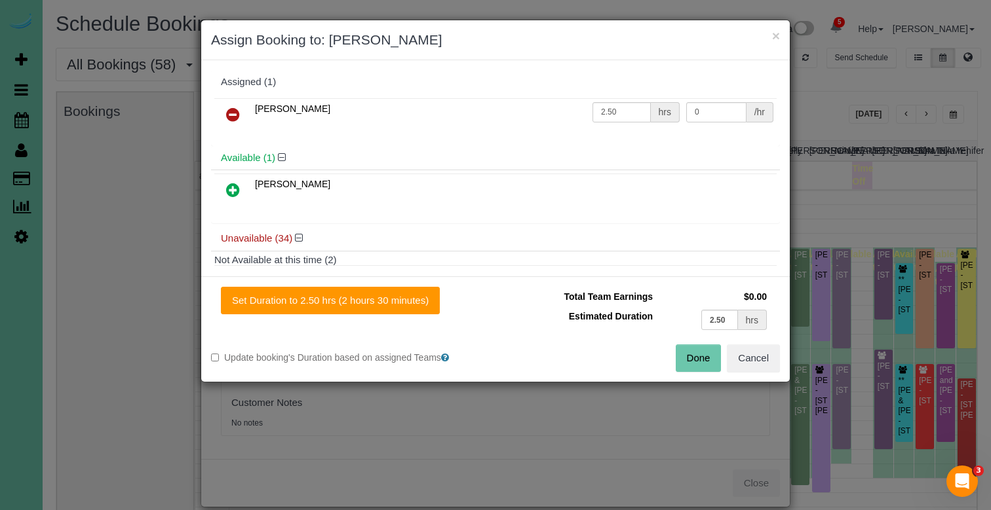
click at [676, 361] on button "Done" at bounding box center [699, 359] width 46 height 28
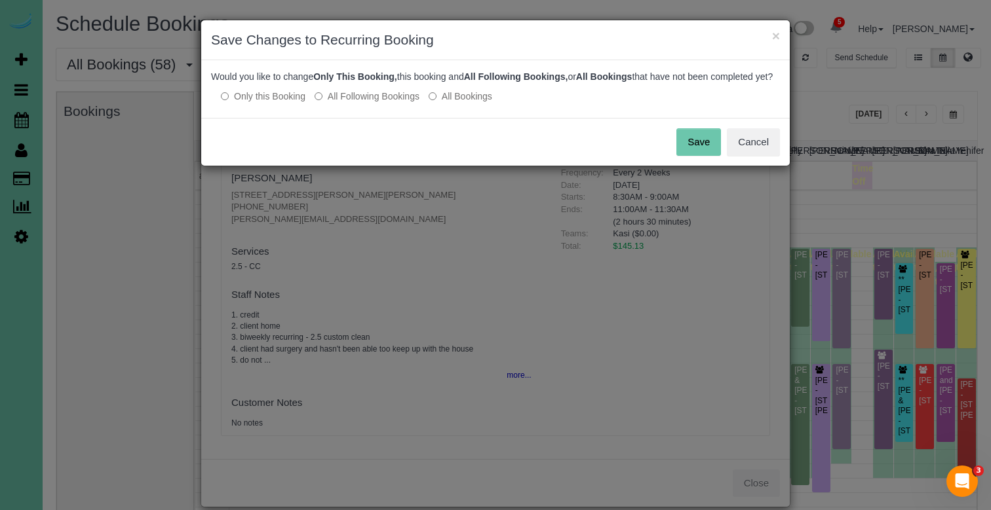
click at [705, 149] on button "Save" at bounding box center [698, 142] width 45 height 28
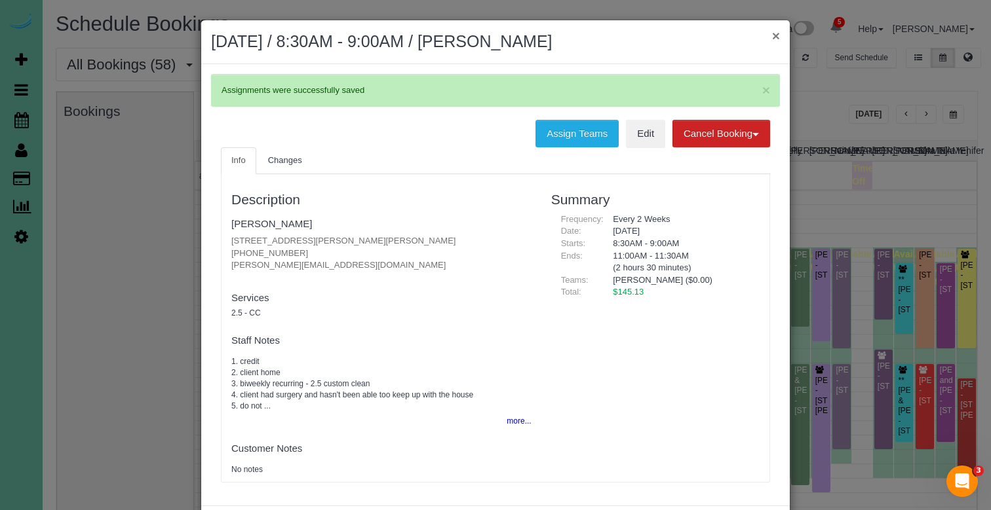
click at [774, 34] on button "×" at bounding box center [776, 36] width 8 height 14
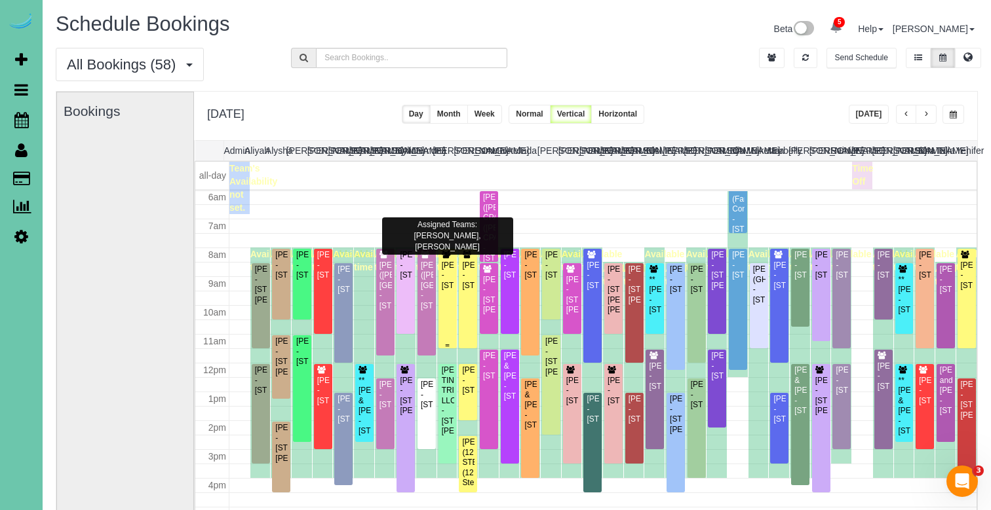
click at [449, 290] on div "[PERSON_NAME] - [STREET_ADDRESS]" at bounding box center [447, 276] width 13 height 30
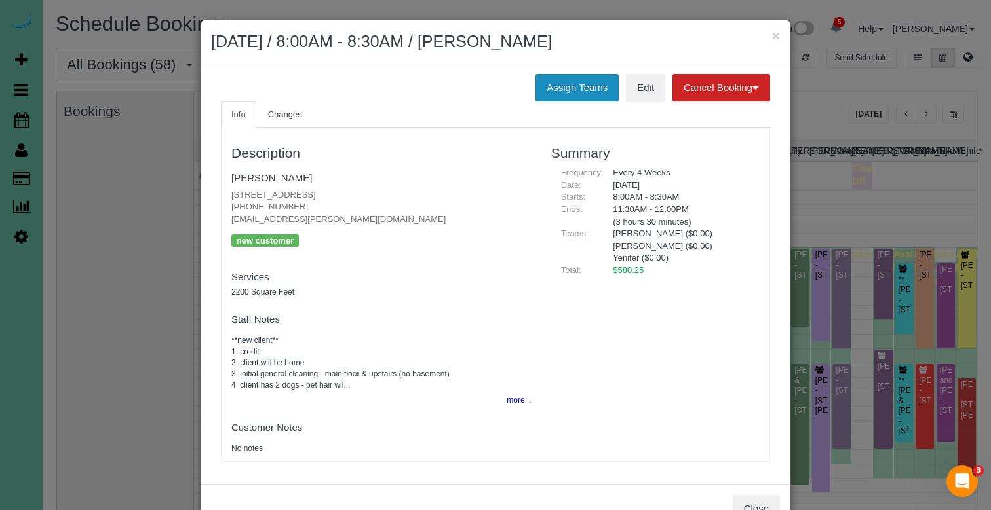
click at [569, 78] on button "Assign Teams" at bounding box center [576, 88] width 83 height 28
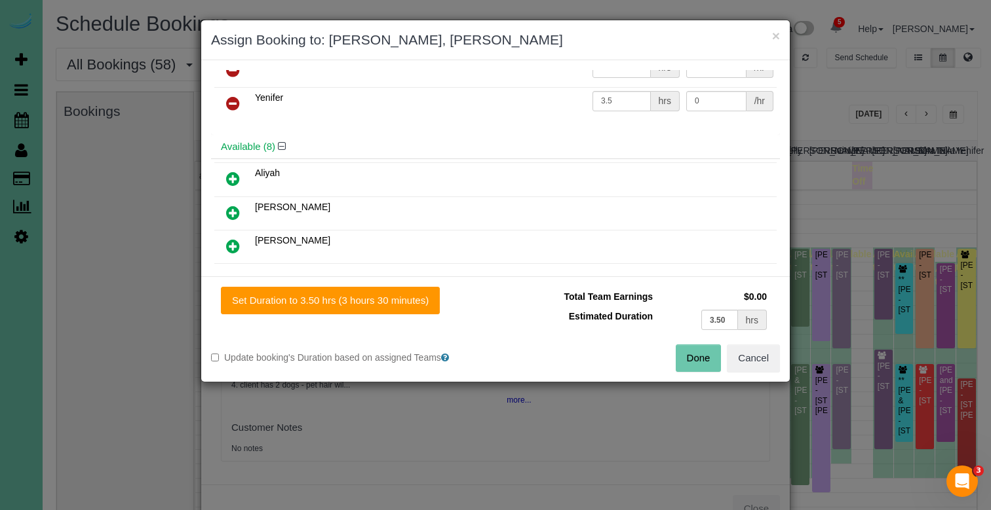
scroll to position [85, 0]
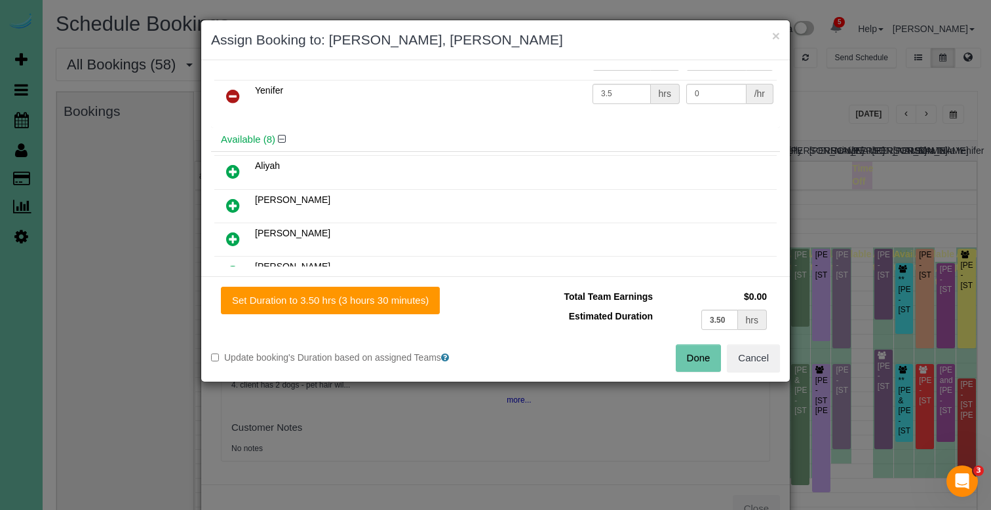
click at [234, 235] on icon at bounding box center [233, 239] width 14 height 16
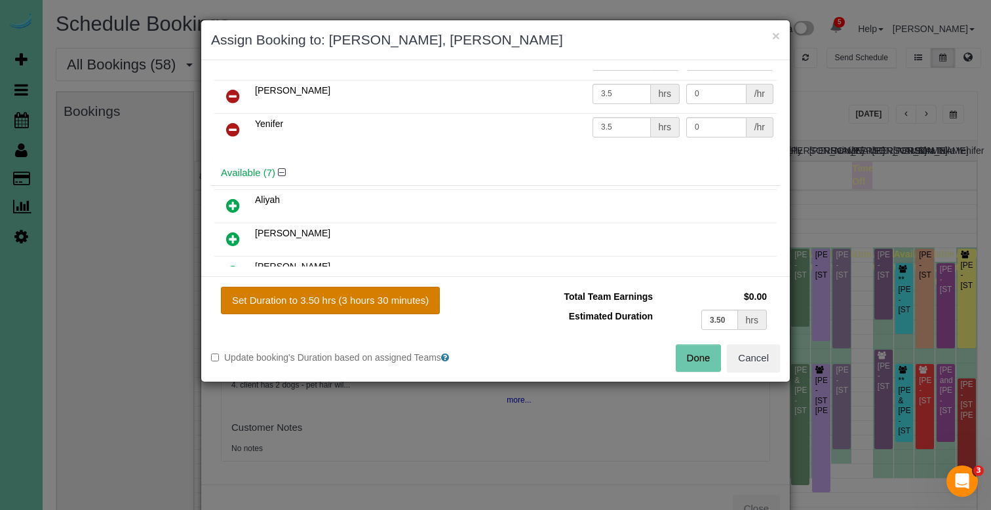
click at [284, 298] on button "Set Duration to 3.50 hrs (3 hours 30 minutes)" at bounding box center [330, 301] width 219 height 28
type input "3.50"
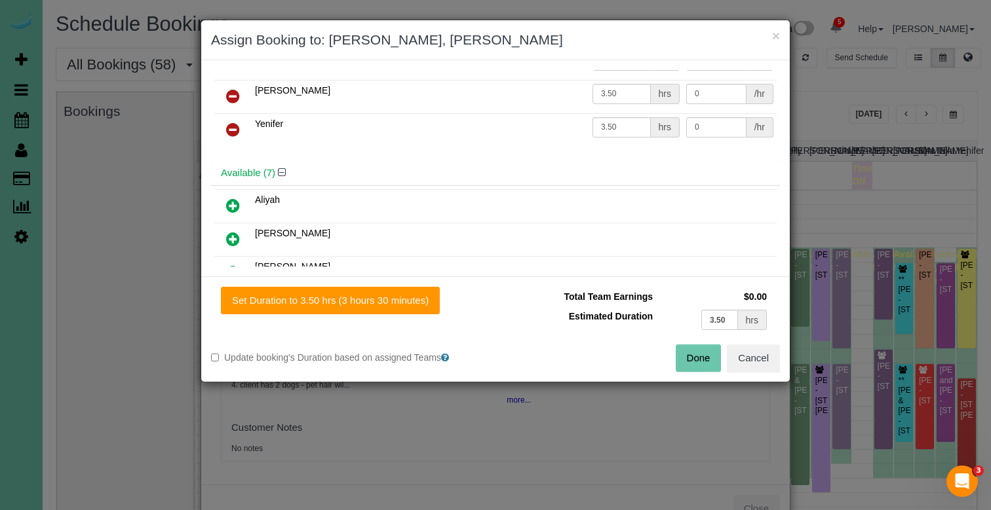
click at [706, 352] on button "Done" at bounding box center [699, 359] width 46 height 28
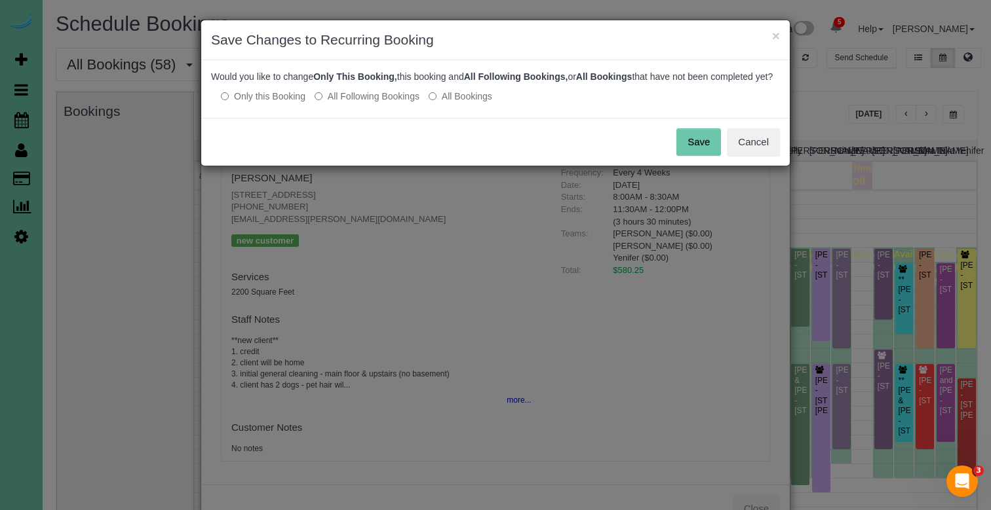
click at [705, 146] on button "Save" at bounding box center [698, 142] width 45 height 28
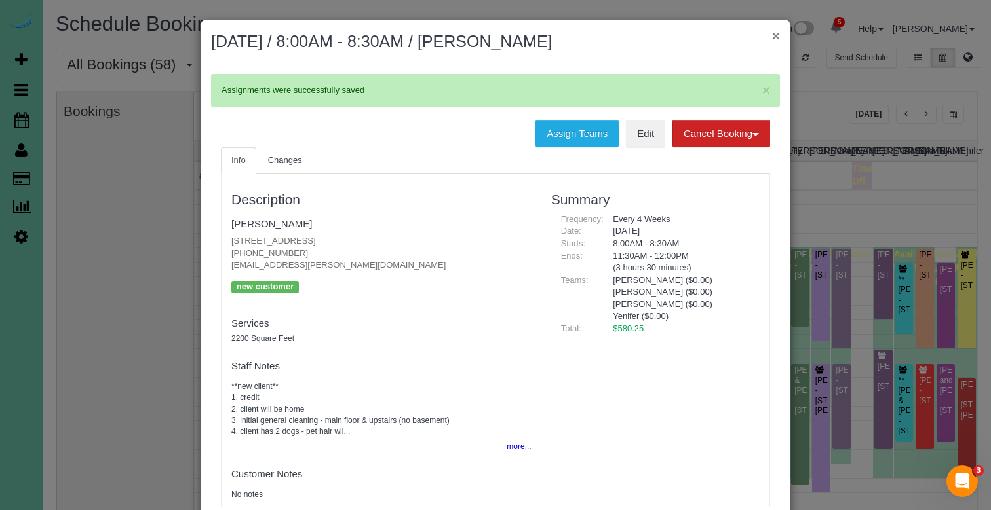
click at [775, 37] on button "×" at bounding box center [776, 36] width 8 height 14
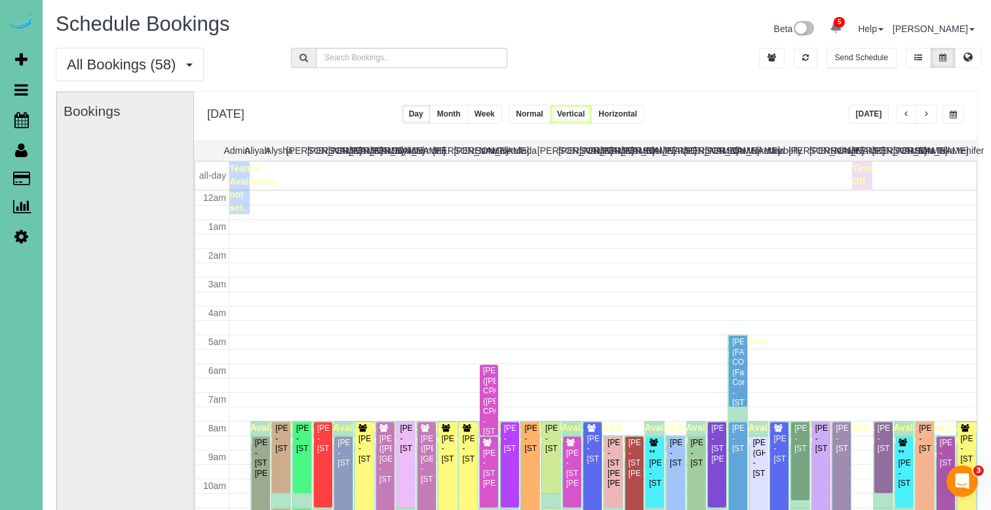
scroll to position [174, 0]
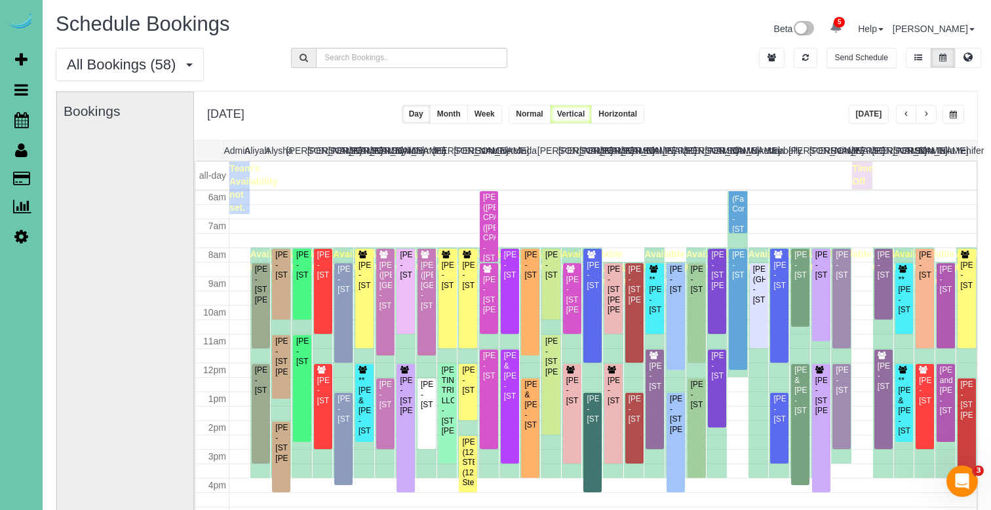
click at [928, 117] on span "button" at bounding box center [926, 115] width 7 height 8
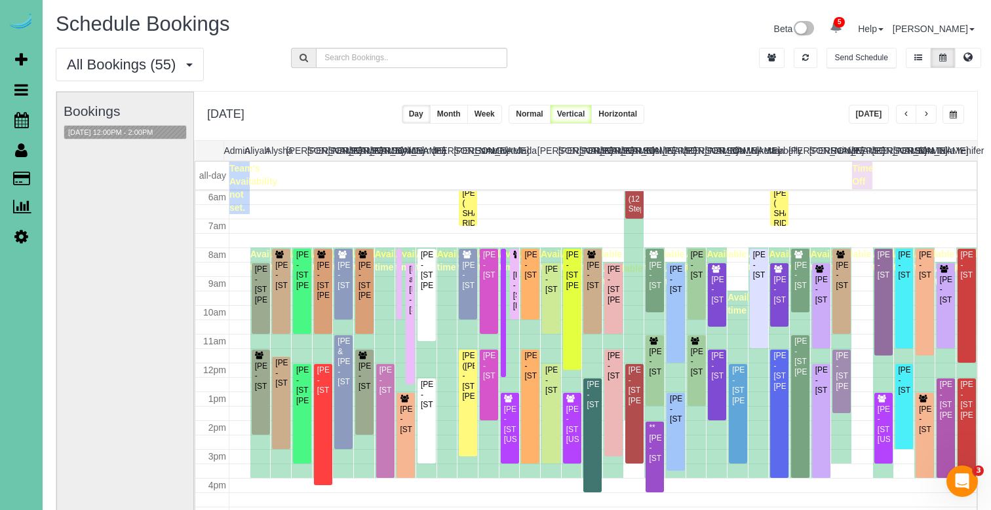
click at [929, 121] on button "button" at bounding box center [925, 114] width 21 height 19
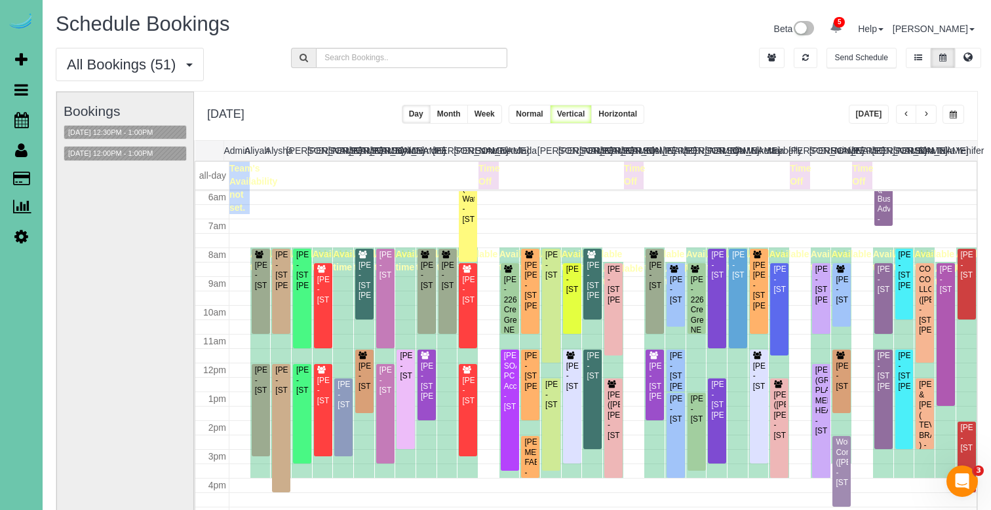
click at [864, 107] on button "[DATE]" at bounding box center [869, 114] width 41 height 19
